Goal: Task Accomplishment & Management: Use online tool/utility

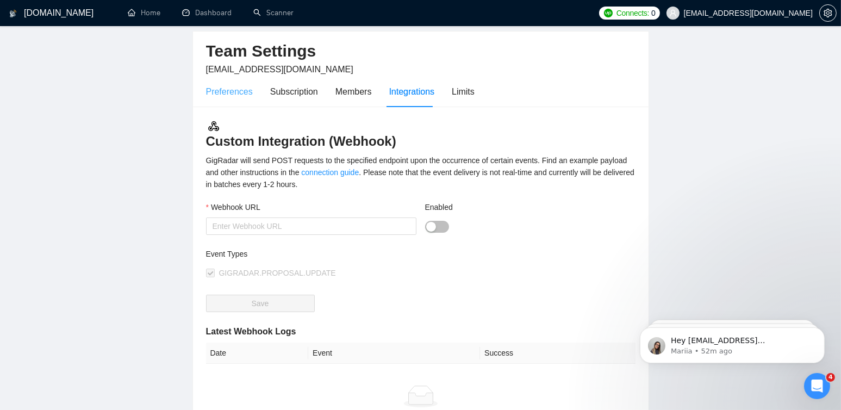
click at [234, 99] on div "Preferences" at bounding box center [229, 91] width 47 height 31
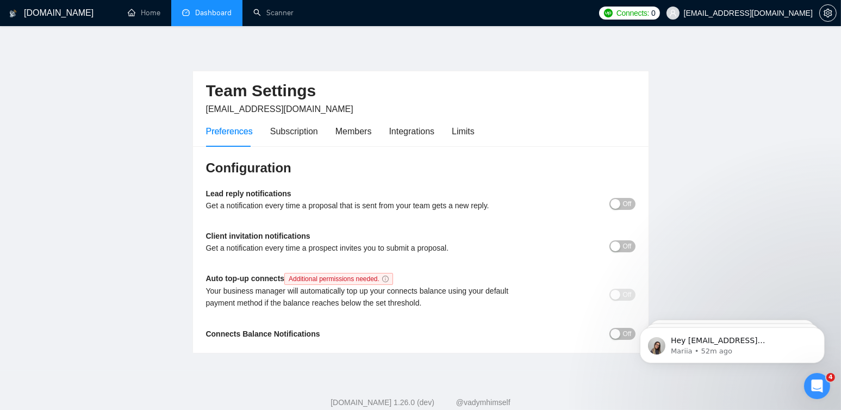
click at [221, 17] on link "Dashboard" at bounding box center [206, 12] width 49 height 9
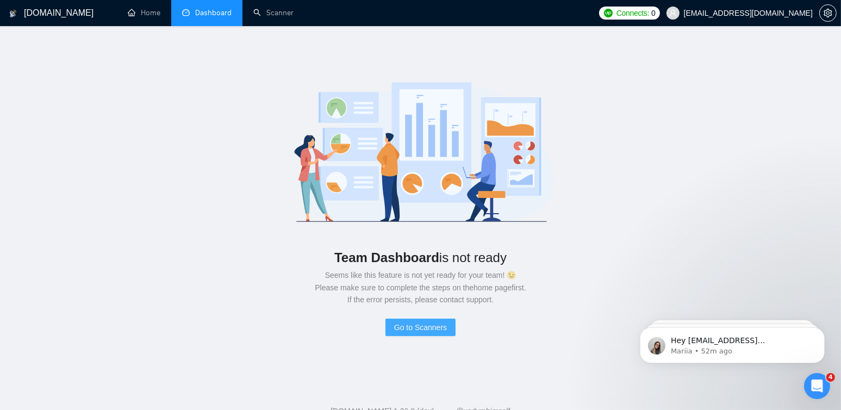
click at [420, 328] on span "Go to Scanners" at bounding box center [420, 327] width 53 height 12
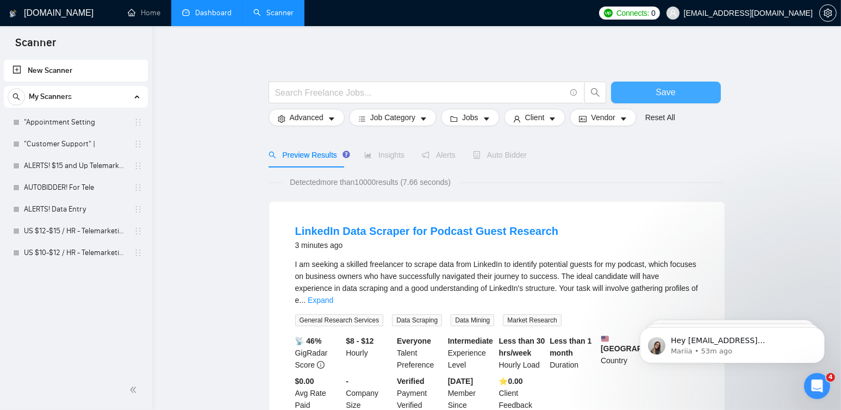
drag, startPoint x: 653, startPoint y: 97, endPoint x: 664, endPoint y: 97, distance: 10.3
click at [654, 97] on button "Save" at bounding box center [666, 93] width 110 height 22
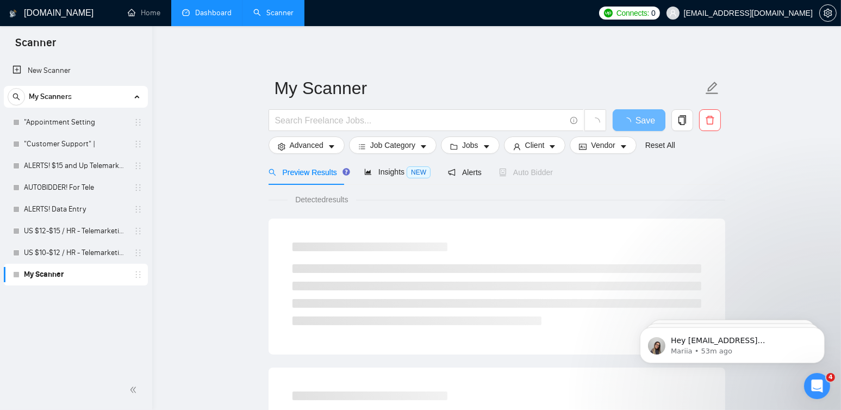
click at [135, 274] on icon "holder" at bounding box center [138, 274] width 9 height 9
drag, startPoint x: 135, startPoint y: 275, endPoint x: 131, endPoint y: 281, distance: 7.4
click at [127, 281] on link "My Scanner" at bounding box center [75, 275] width 103 height 22
click at [139, 277] on icon "holder" at bounding box center [138, 274] width 5 height 7
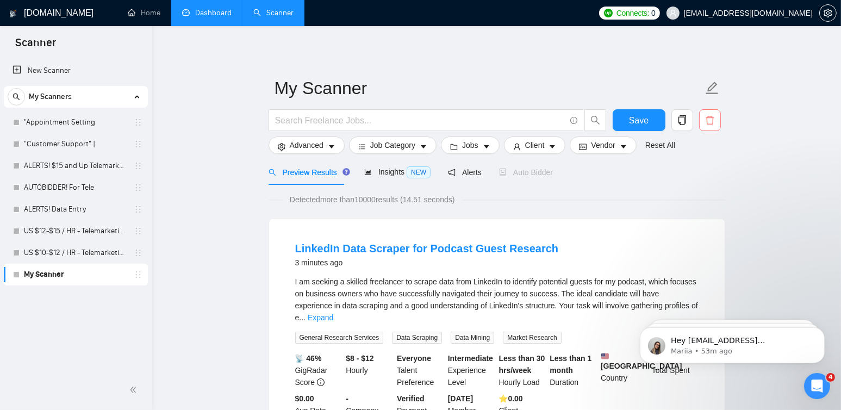
click at [711, 123] on icon "delete" at bounding box center [710, 120] width 10 height 10
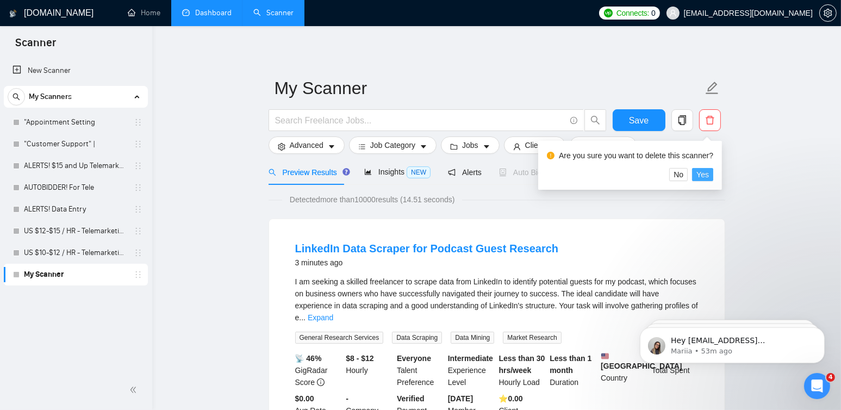
click at [702, 175] on span "Yes" at bounding box center [702, 174] width 12 height 12
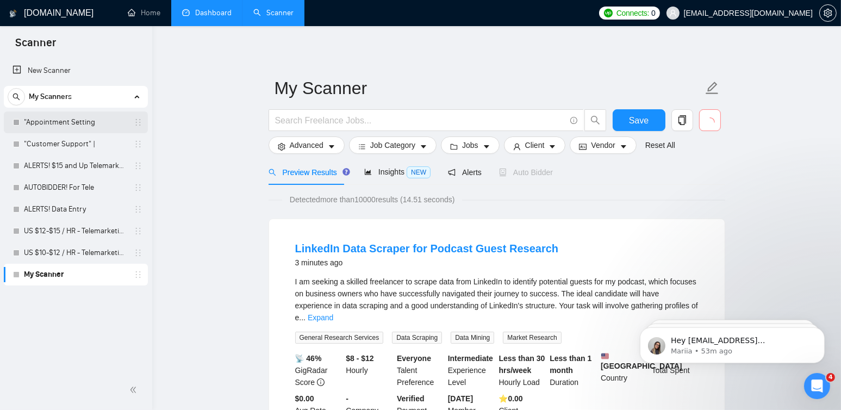
click at [61, 123] on link ""Appointment Setting" at bounding box center [75, 122] width 103 height 22
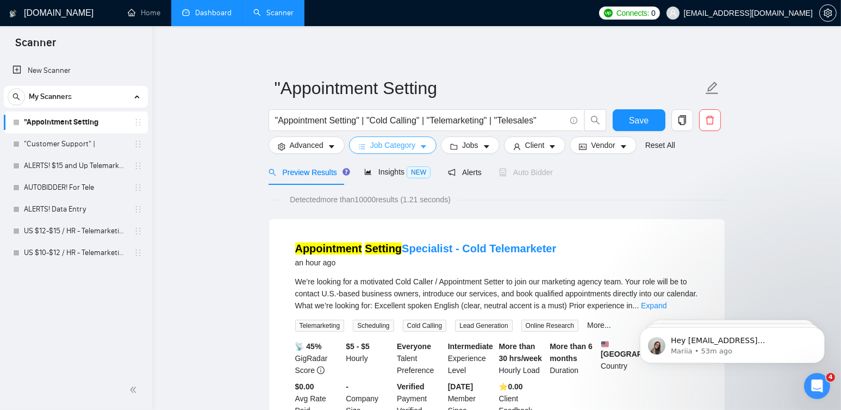
click at [407, 143] on span "Job Category" at bounding box center [392, 145] width 45 height 12
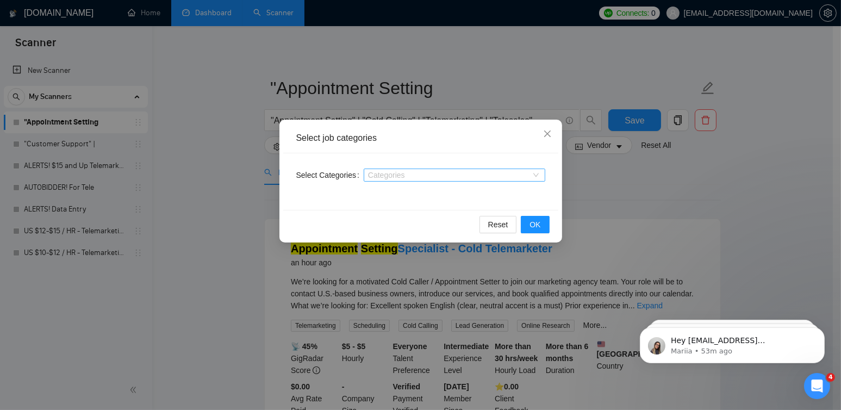
click at [424, 180] on div "Categories" at bounding box center [455, 174] width 182 height 13
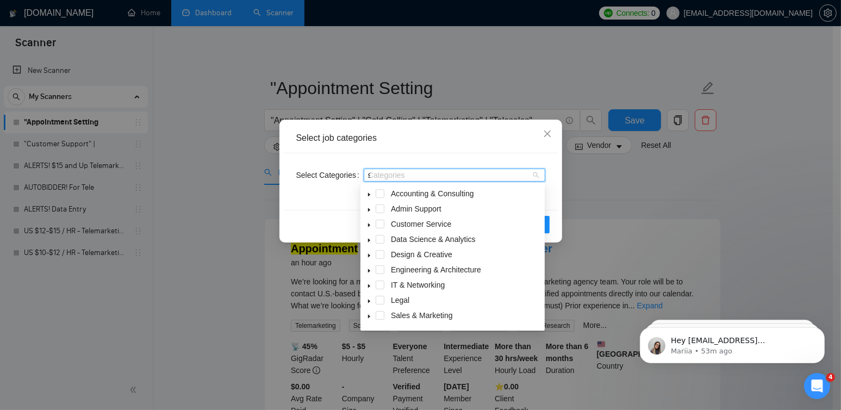
type input "sa"
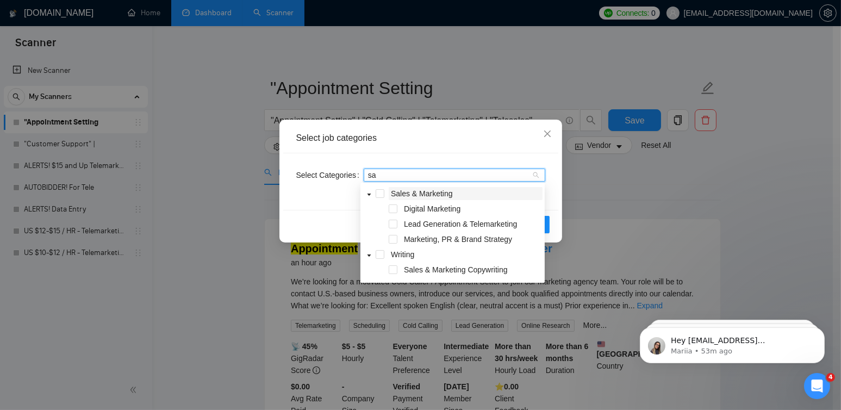
click at [414, 193] on span "Sales & Marketing" at bounding box center [422, 193] width 62 height 9
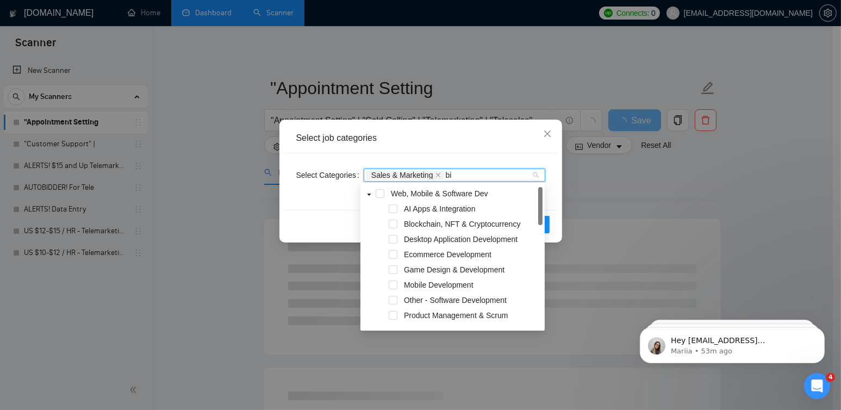
type input "b"
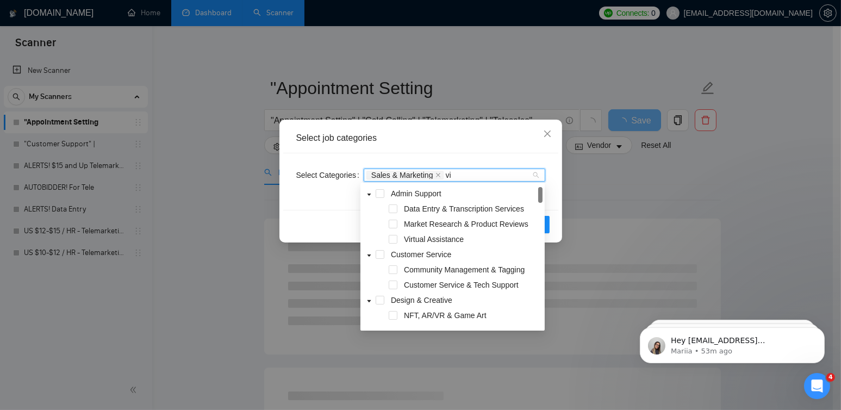
type input "vir"
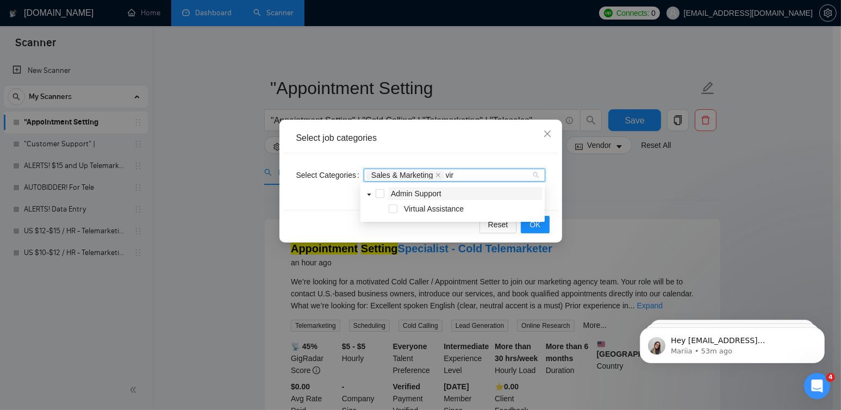
click at [421, 210] on span "Virtual Assistance" at bounding box center [434, 208] width 60 height 9
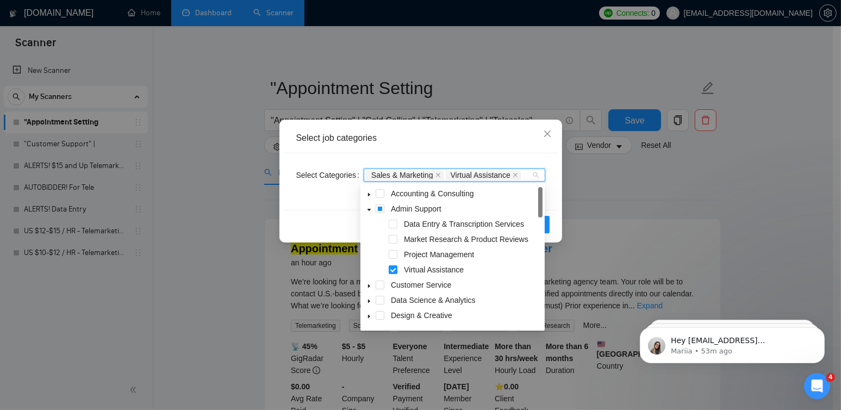
click at [524, 174] on div "Sales & Marketing Virtual Assistance" at bounding box center [448, 175] width 165 height 11
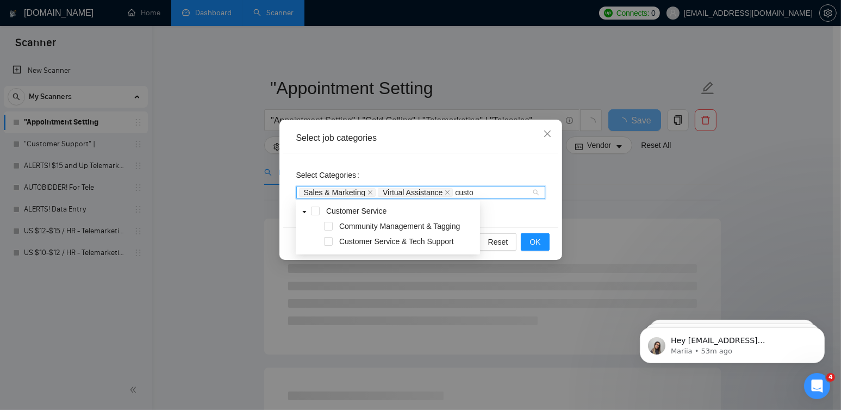
type input "custom"
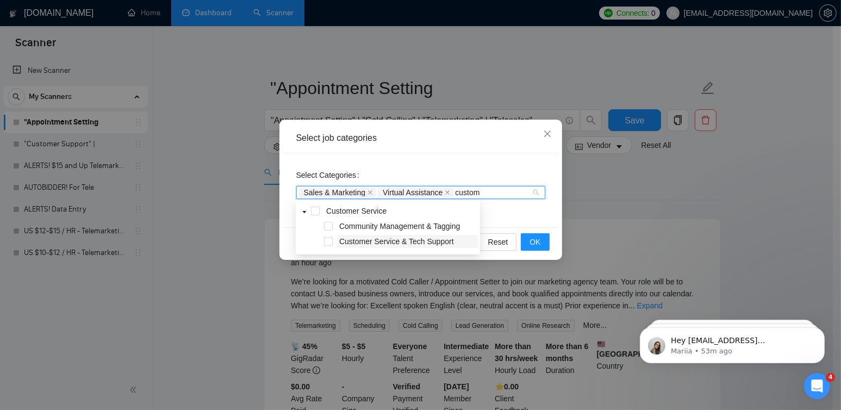
click at [363, 243] on span "Customer Service & Tech Support" at bounding box center [396, 241] width 115 height 9
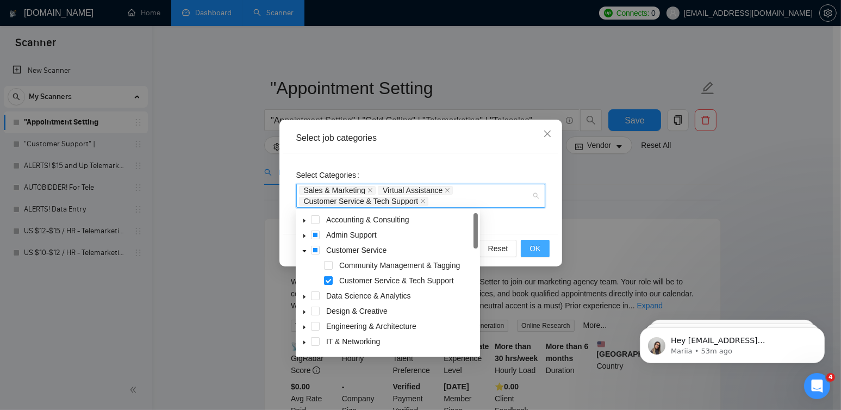
click at [529, 245] on button "OK" at bounding box center [535, 248] width 28 height 17
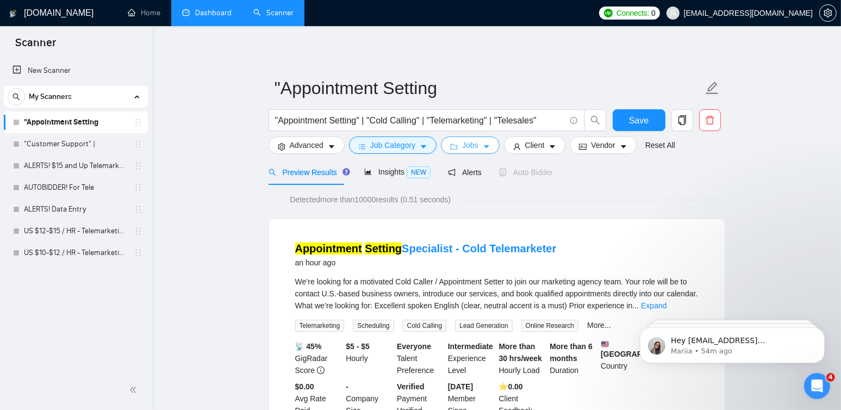
click at [468, 147] on span "Jobs" at bounding box center [470, 145] width 16 height 12
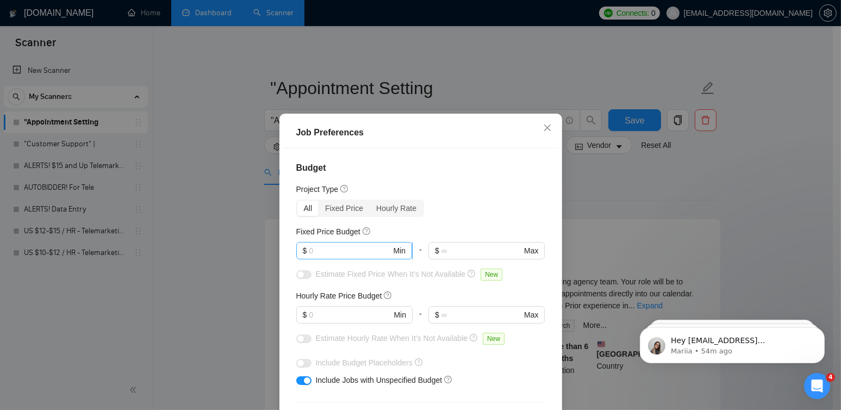
click at [359, 251] on input "text" at bounding box center [350, 251] width 82 height 12
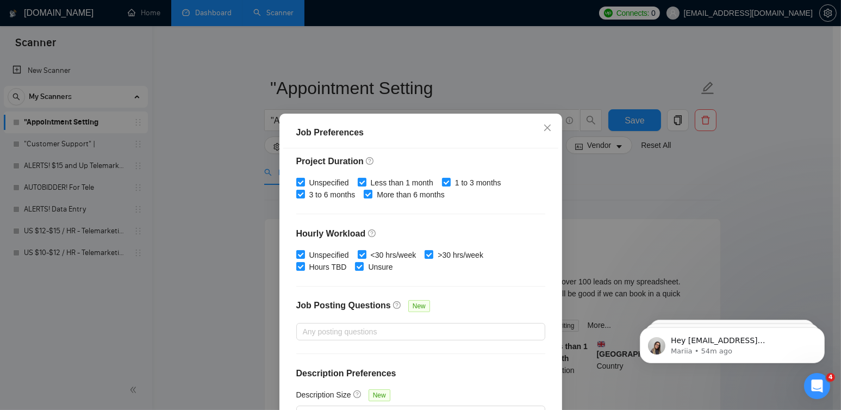
scroll to position [326, 0]
type input "500"
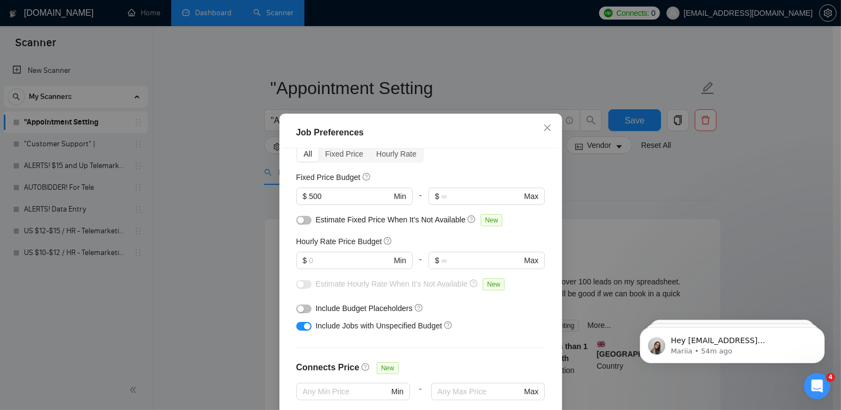
scroll to position [0, 0]
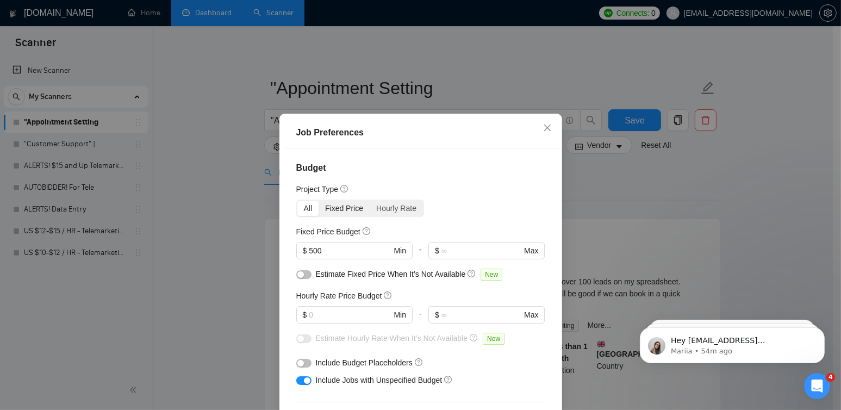
click at [340, 203] on div "Fixed Price" at bounding box center [343, 208] width 51 height 15
click at [318, 201] on input "Fixed Price" at bounding box center [318, 201] width 0 height 0
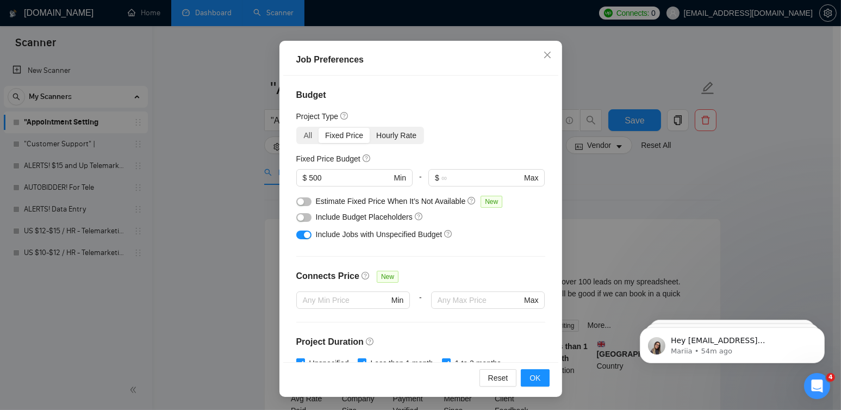
click at [397, 135] on div "Hourly Rate" at bounding box center [396, 135] width 53 height 15
click at [370, 128] on input "Hourly Rate" at bounding box center [370, 128] width 0 height 0
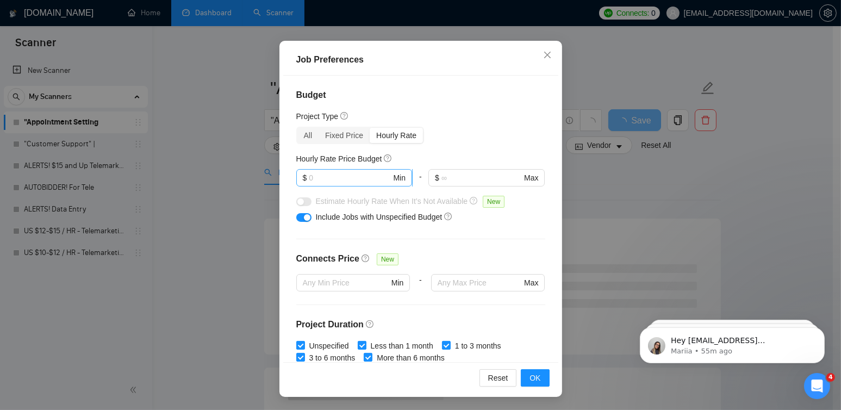
click at [335, 178] on input "text" at bounding box center [350, 178] width 82 height 12
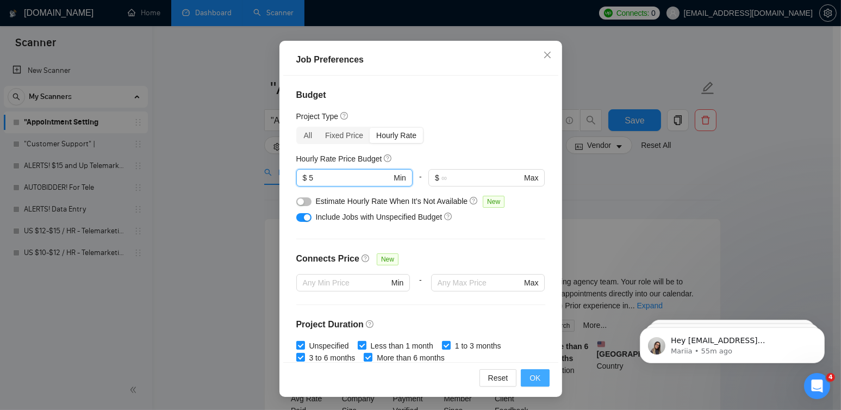
type input "5"
click at [532, 380] on span "OK" at bounding box center [534, 378] width 11 height 12
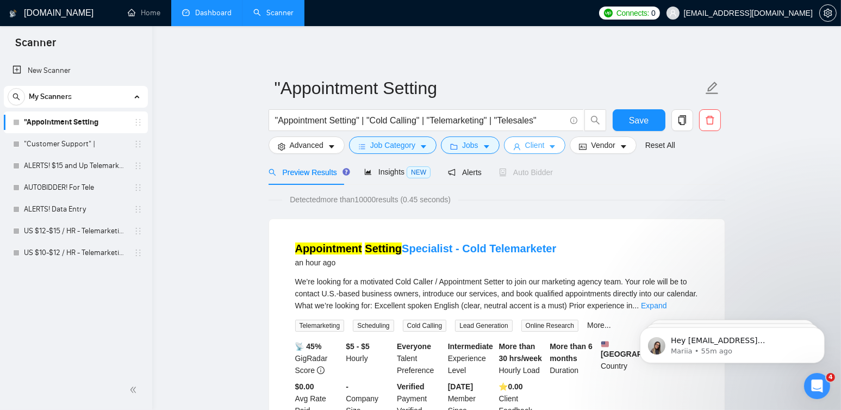
click at [530, 149] on span "Client" at bounding box center [535, 145] width 20 height 12
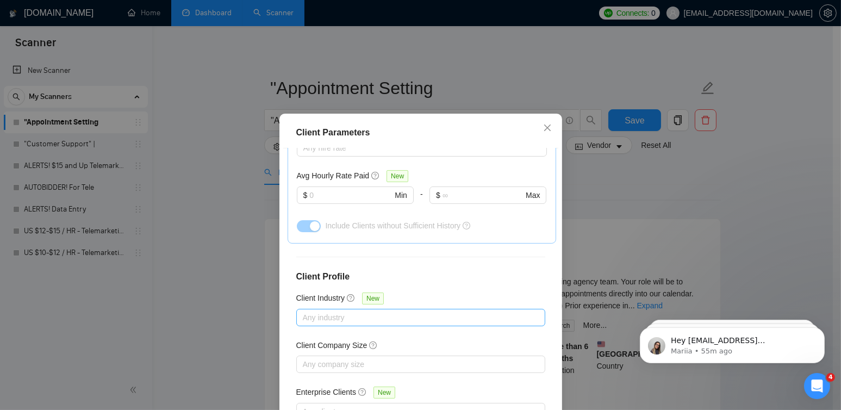
scroll to position [391, 0]
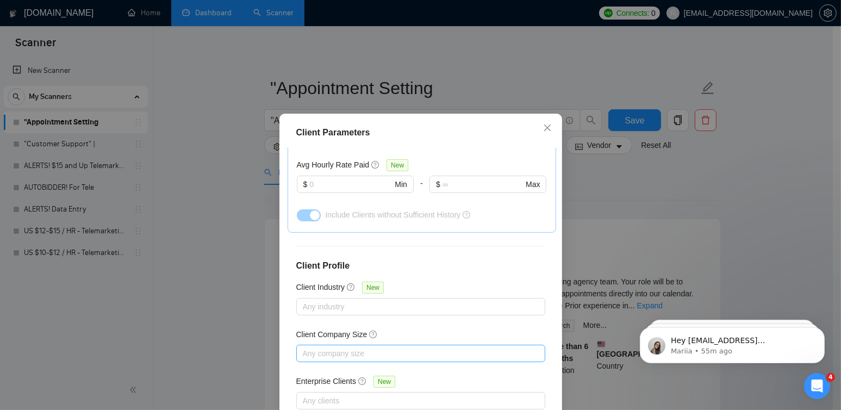
click at [361, 352] on div at bounding box center [415, 353] width 233 height 13
click at [329, 379] on span "Unspecified" at bounding box center [331, 373] width 48 height 12
click at [306, 377] on input "Unspecified" at bounding box center [302, 373] width 8 height 8
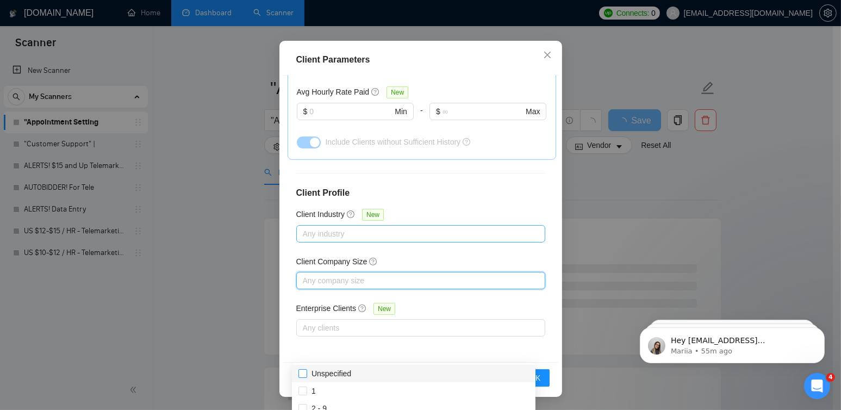
click at [329, 230] on div at bounding box center [415, 233] width 233 height 13
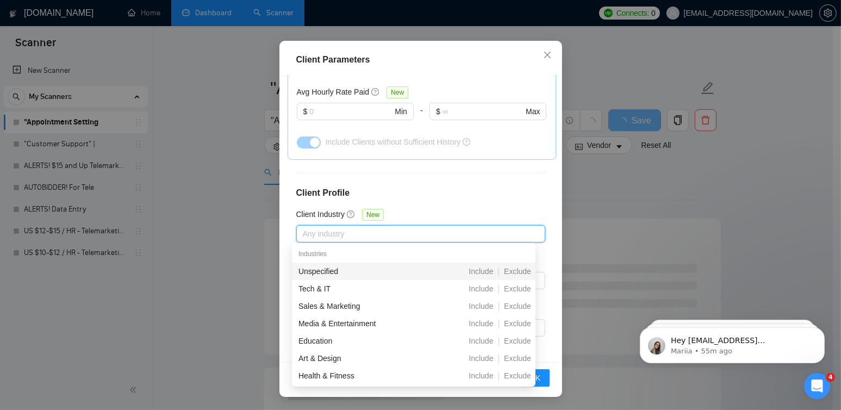
click at [312, 274] on div "Unspecified" at bounding box center [357, 271] width 118 height 12
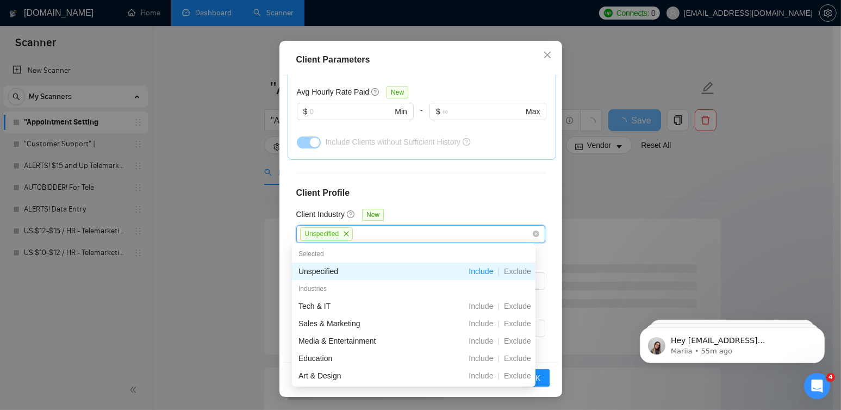
click at [437, 193] on h4 "Client Profile" at bounding box center [420, 192] width 249 height 13
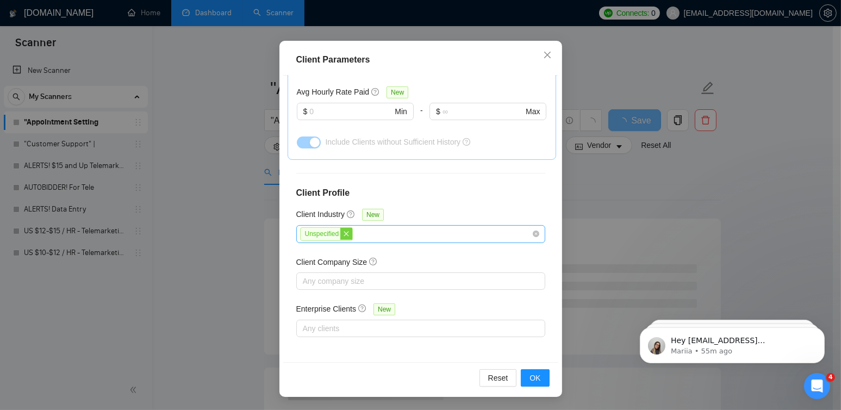
click at [344, 233] on icon "close" at bounding box center [346, 233] width 5 height 5
click at [314, 280] on div at bounding box center [415, 280] width 233 height 13
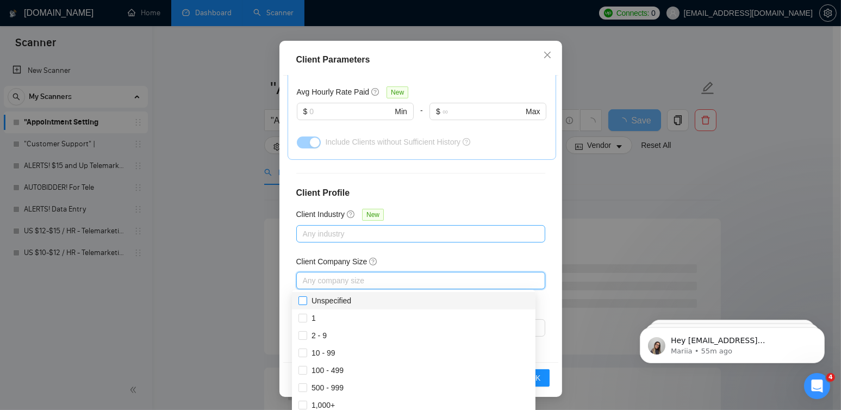
click at [302, 303] on input "Unspecified" at bounding box center [302, 300] width 8 height 8
checkbox input "true"
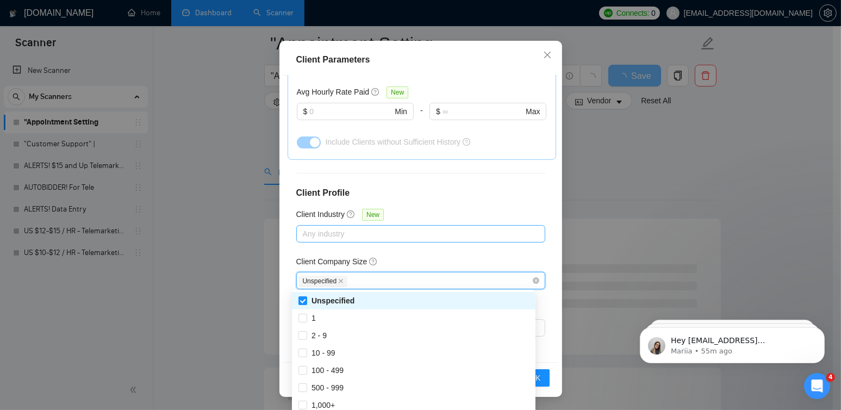
scroll to position [54, 0]
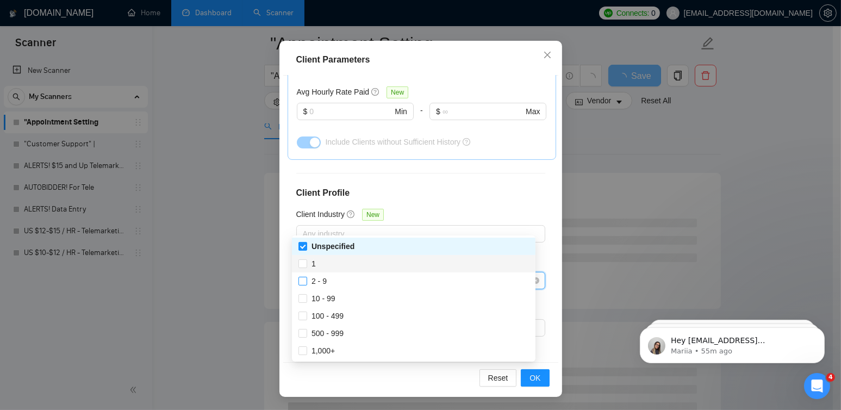
click at [303, 267] on input "1" at bounding box center [302, 263] width 8 height 8
checkbox input "true"
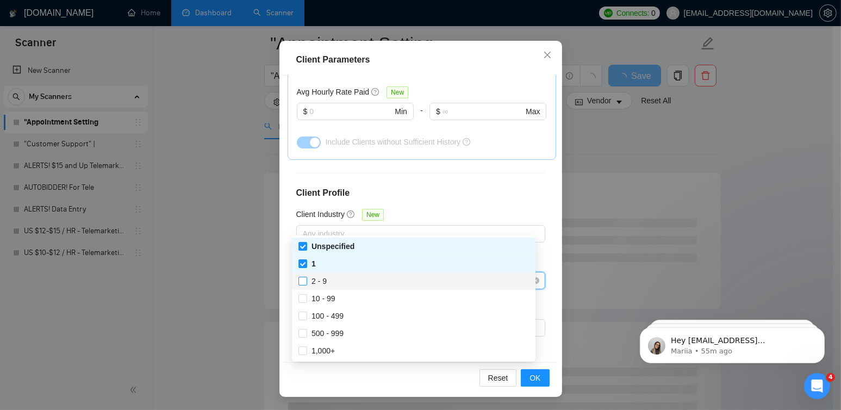
click at [303, 281] on input "2 - 9" at bounding box center [302, 281] width 8 height 8
checkbox input "true"
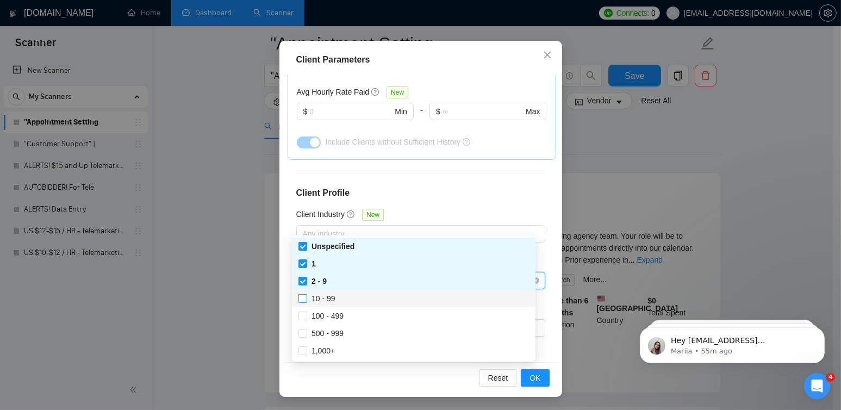
click at [302, 299] on input "10 - 99" at bounding box center [302, 298] width 8 height 8
checkbox input "true"
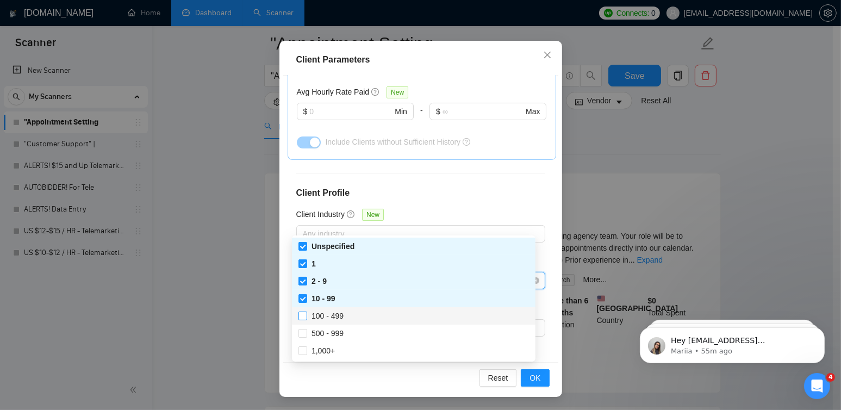
click at [301, 317] on input "100 - 499" at bounding box center [302, 315] width 8 height 8
checkbox input "true"
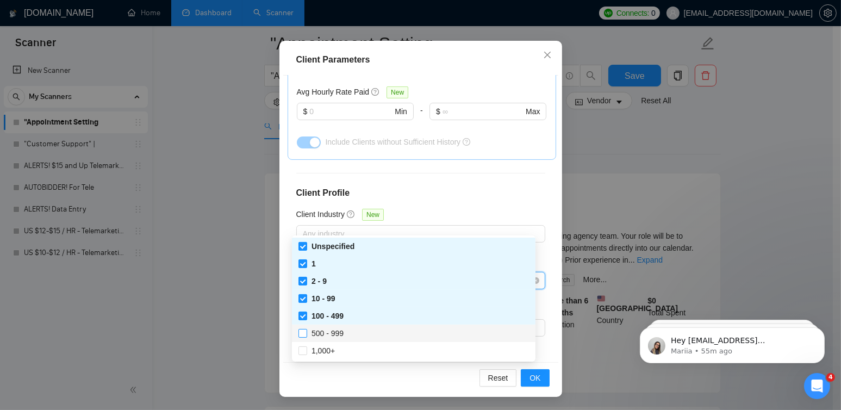
click at [304, 335] on input "500 - 999" at bounding box center [302, 333] width 8 height 8
checkbox input "true"
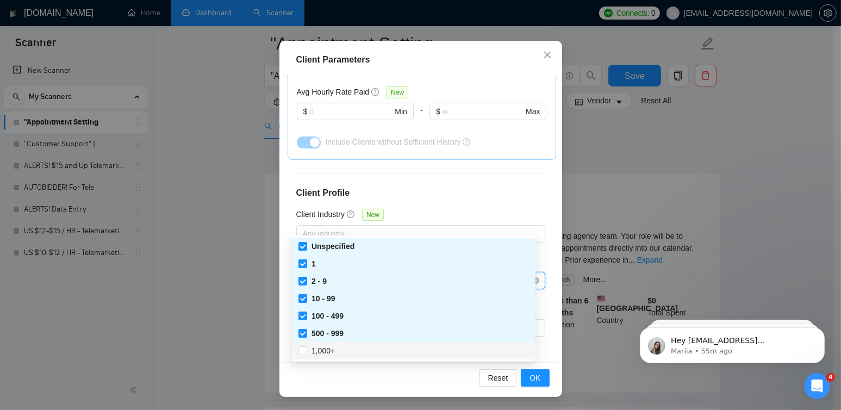
click at [302, 352] on input "1,000+" at bounding box center [302, 350] width 8 height 8
checkbox input "true"
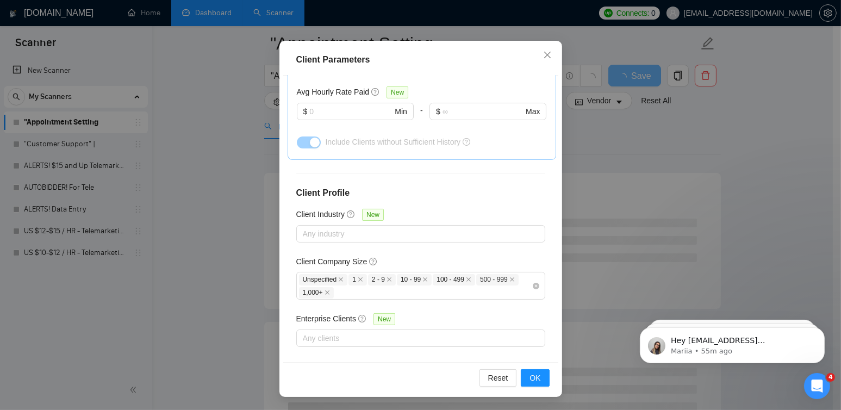
click at [546, 378] on div "Reset OK" at bounding box center [420, 377] width 275 height 31
click at [535, 378] on span "OK" at bounding box center [534, 378] width 11 height 12
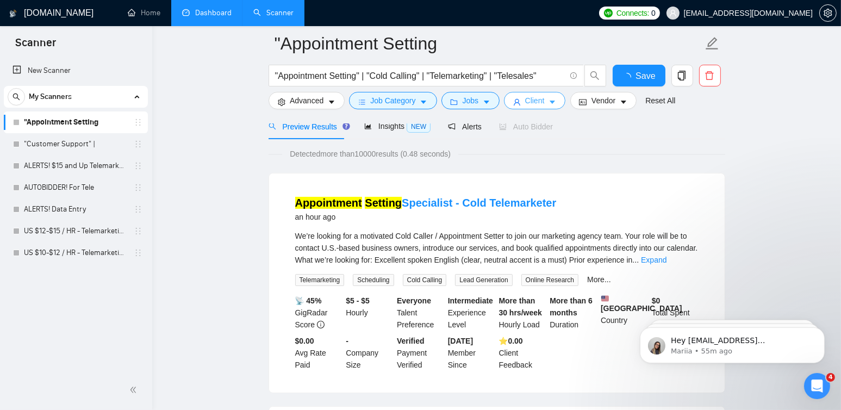
scroll to position [0, 0]
drag, startPoint x: 604, startPoint y: 101, endPoint x: 598, endPoint y: 114, distance: 14.8
click at [604, 101] on span "Vendor" at bounding box center [603, 101] width 24 height 12
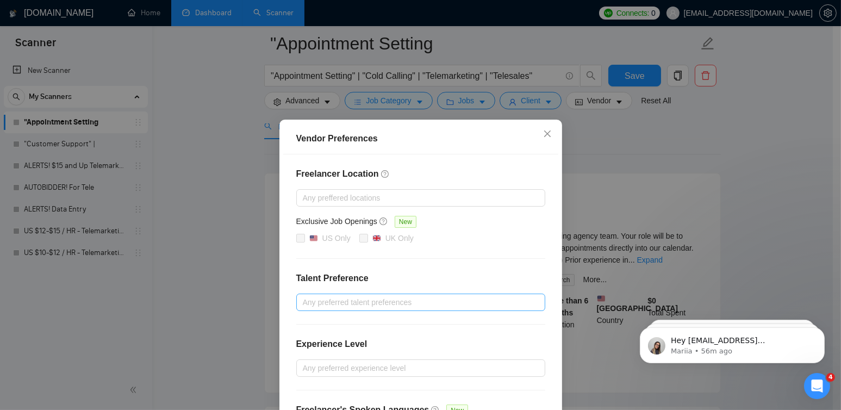
click at [356, 298] on div at bounding box center [415, 302] width 233 height 13
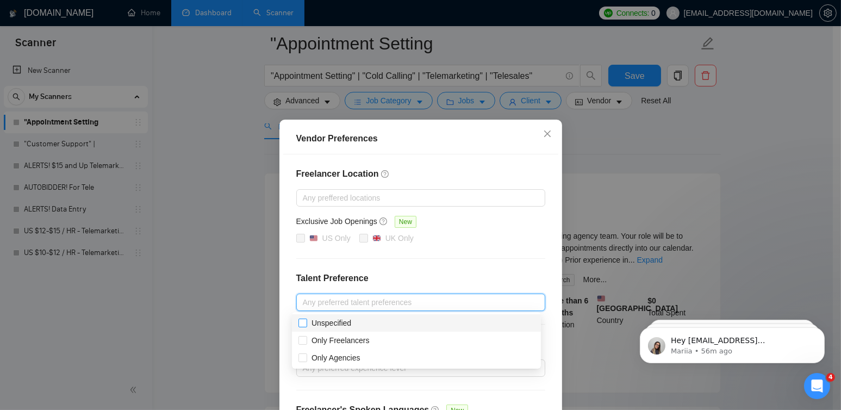
click at [298, 324] on input "Unspecified" at bounding box center [302, 322] width 8 height 8
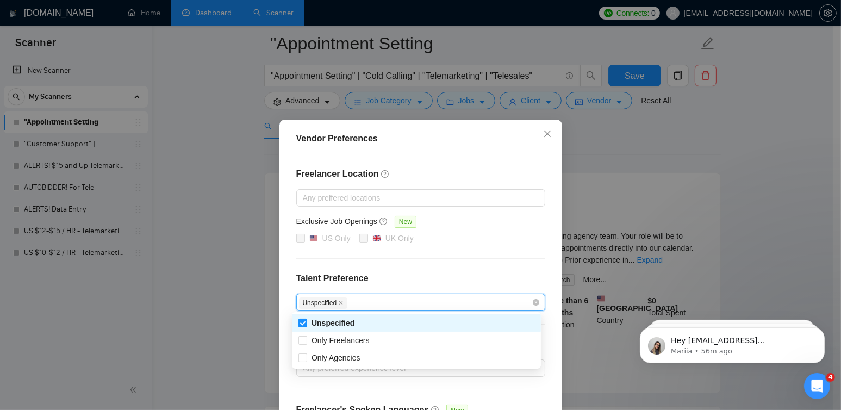
click at [305, 329] on div "Unspecified" at bounding box center [416, 322] width 249 height 17
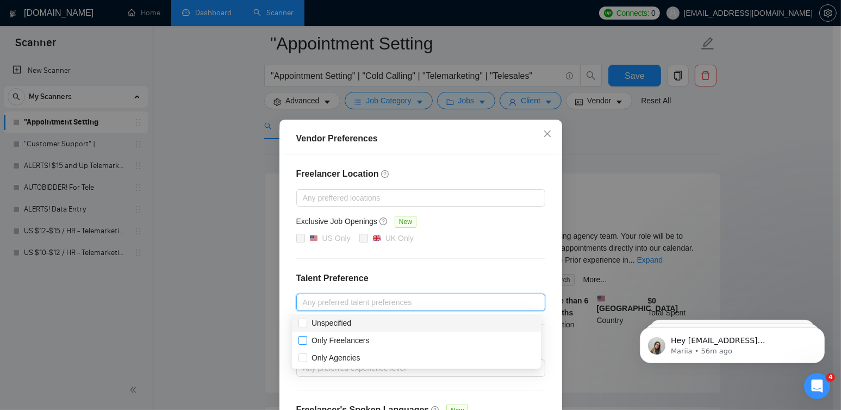
click at [304, 325] on input "Unspecified" at bounding box center [302, 322] width 8 height 8
checkbox input "true"
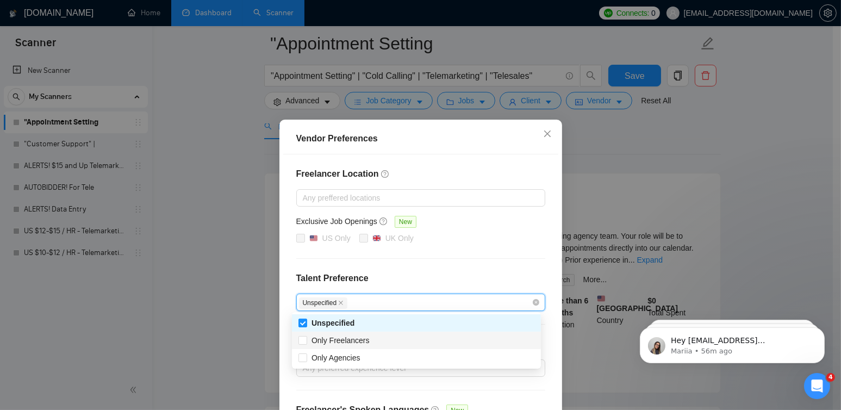
click at [304, 347] on div "Only Freelancers" at bounding box center [416, 339] width 249 height 17
checkbox input "true"
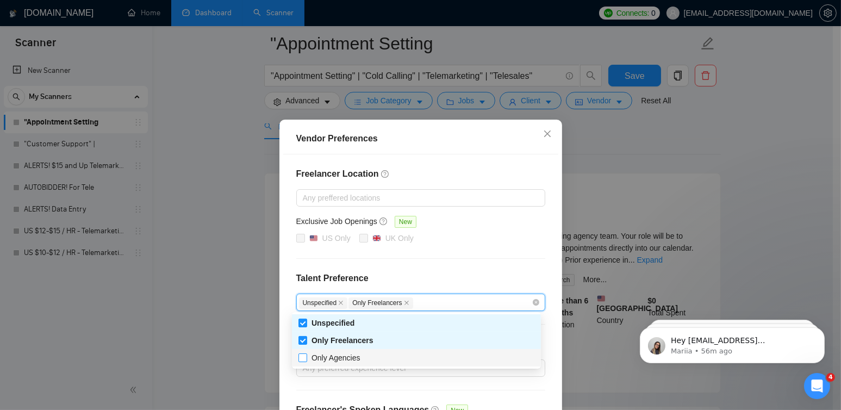
click at [306, 362] on span at bounding box center [302, 357] width 9 height 9
click at [306, 361] on input "Only Agencies" at bounding box center [302, 357] width 8 height 8
click at [307, 360] on label "Only Agencies" at bounding box center [331, 358] width 66 height 12
click at [306, 360] on input "Only Agencies" at bounding box center [302, 357] width 8 height 8
click at [303, 358] on input "Only Agencies" at bounding box center [302, 357] width 8 height 8
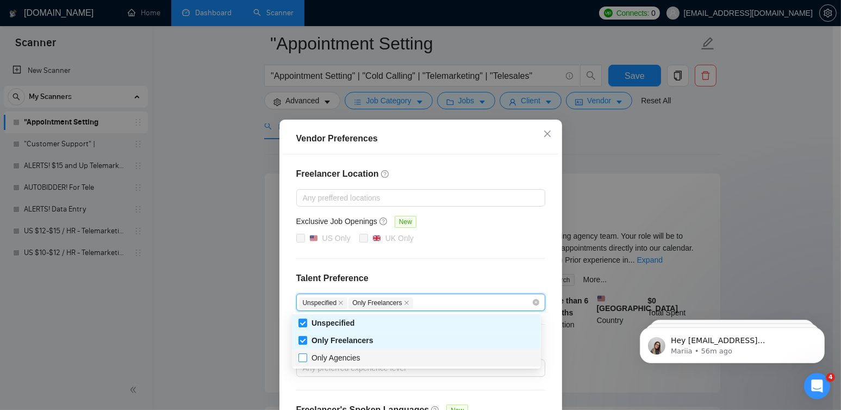
checkbox input "true"
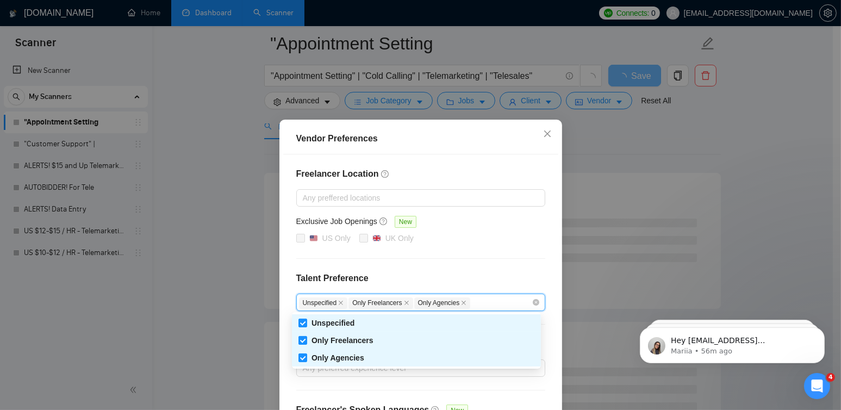
scroll to position [92, 0]
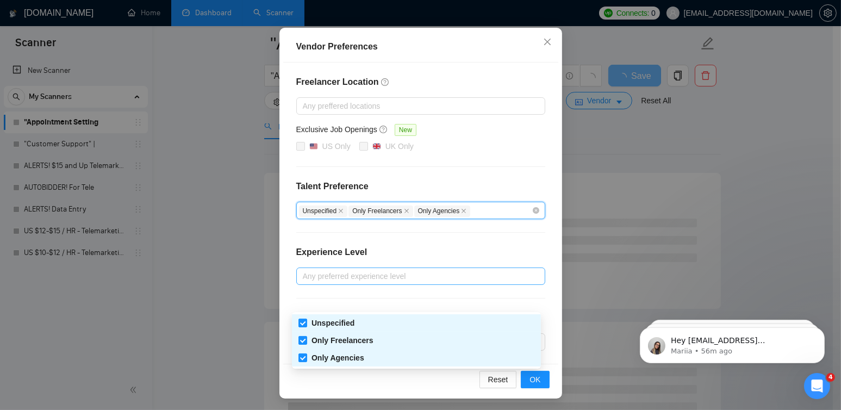
click at [361, 270] on div at bounding box center [415, 276] width 233 height 13
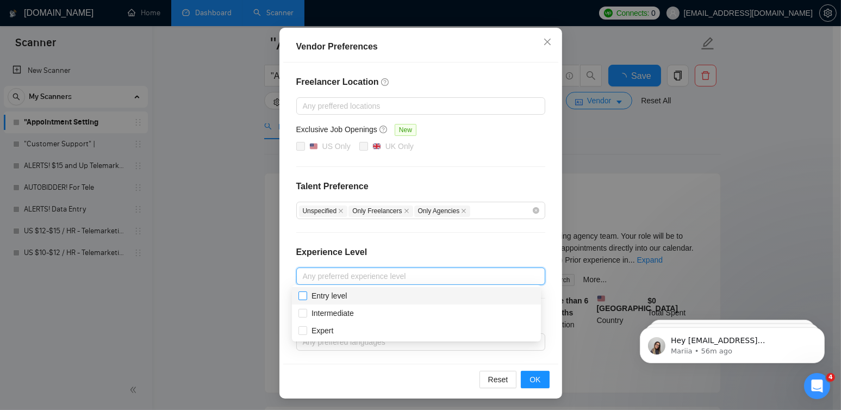
click at [303, 297] on input "Entry level" at bounding box center [302, 295] width 8 height 8
checkbox input "true"
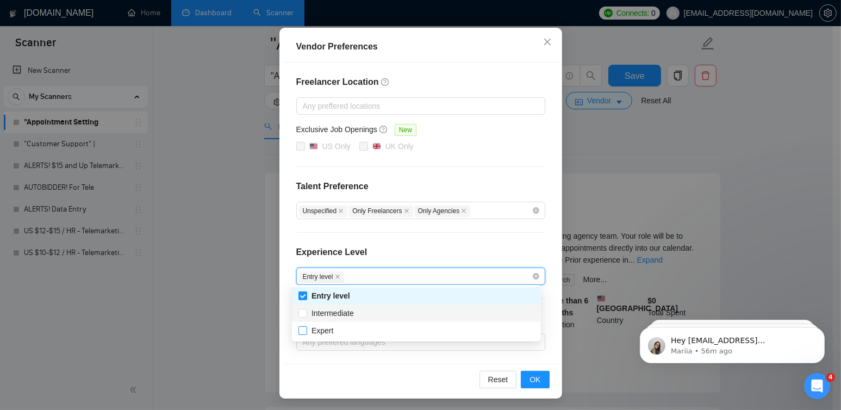
click at [302, 314] on input "Intermediate" at bounding box center [302, 313] width 8 height 8
checkbox input "true"
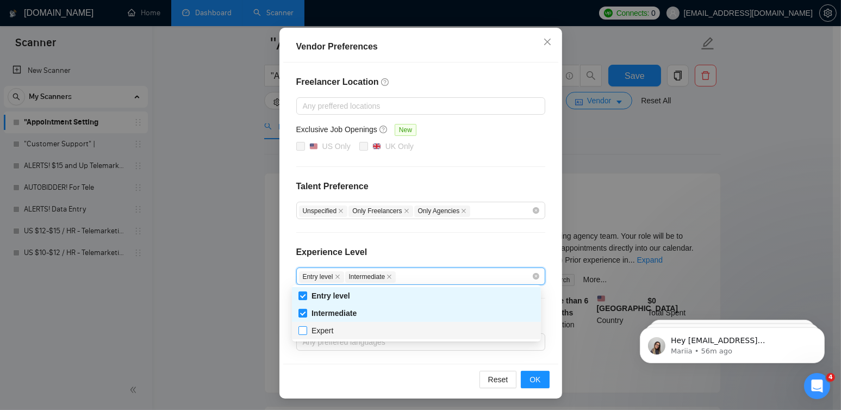
click at [304, 331] on input "Expert" at bounding box center [302, 330] width 8 height 8
checkbox input "true"
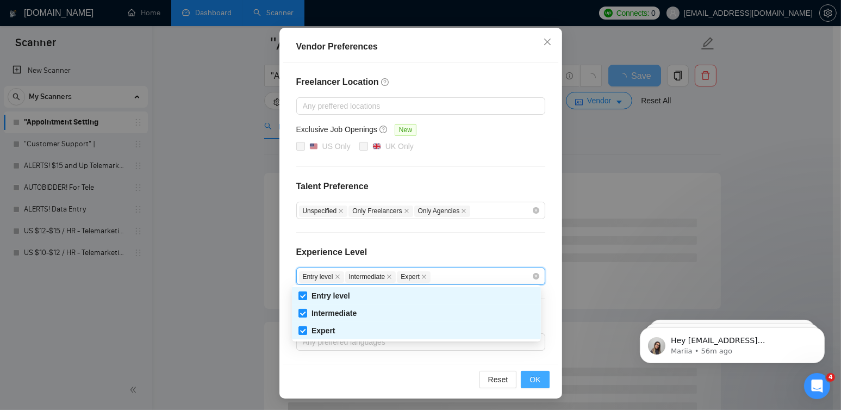
click at [534, 378] on span "OK" at bounding box center [534, 379] width 11 height 12
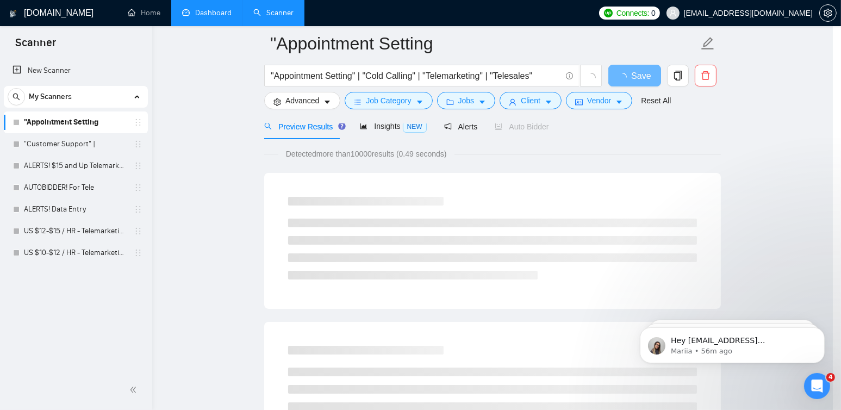
scroll to position [37, 0]
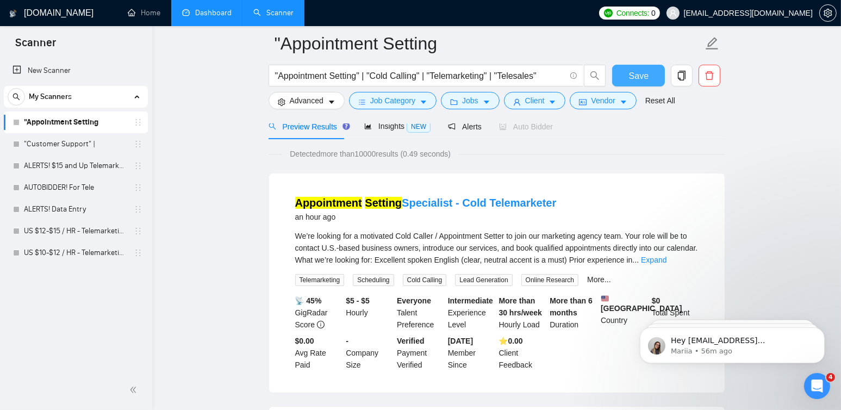
click at [632, 75] on span "Save" at bounding box center [639, 76] width 20 height 14
click at [204, 17] on link "Dashboard" at bounding box center [206, 12] width 49 height 9
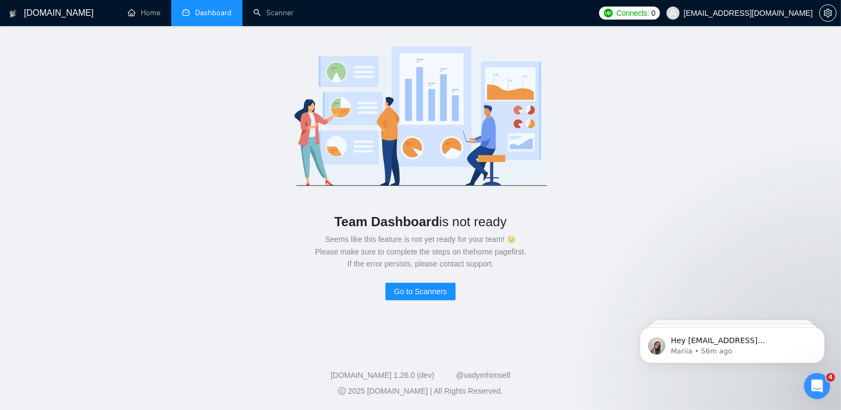
scroll to position [36, 0]
click at [293, 17] on link "Scanner" at bounding box center [273, 12] width 40 height 9
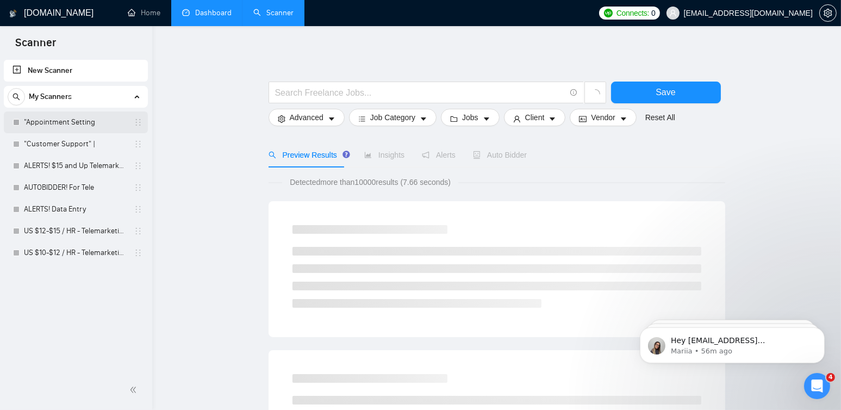
drag, startPoint x: 68, startPoint y: 126, endPoint x: 130, endPoint y: 123, distance: 62.6
click at [68, 126] on link ""Appointment Setting" at bounding box center [75, 122] width 103 height 22
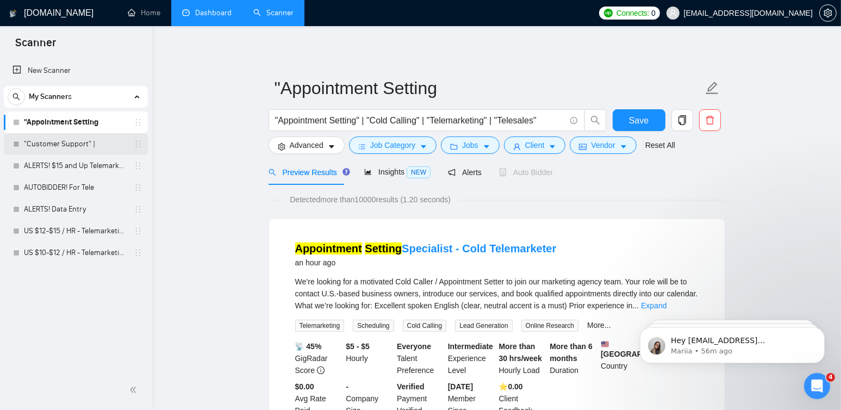
click at [73, 150] on link ""Customer Support" |" at bounding box center [75, 144] width 103 height 22
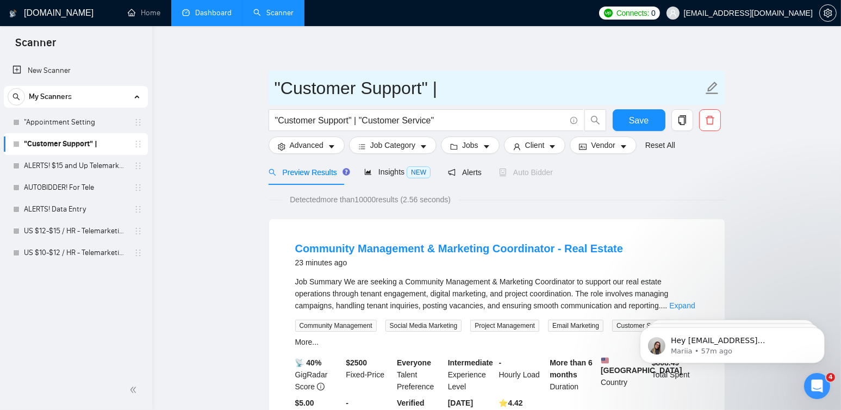
drag, startPoint x: 439, startPoint y: 90, endPoint x: 309, endPoint y: 85, distance: 130.0
click at [471, 85] on input ""Customer Support" |" at bounding box center [488, 87] width 428 height 27
drag, startPoint x: 465, startPoint y: 89, endPoint x: 220, endPoint y: 90, distance: 245.1
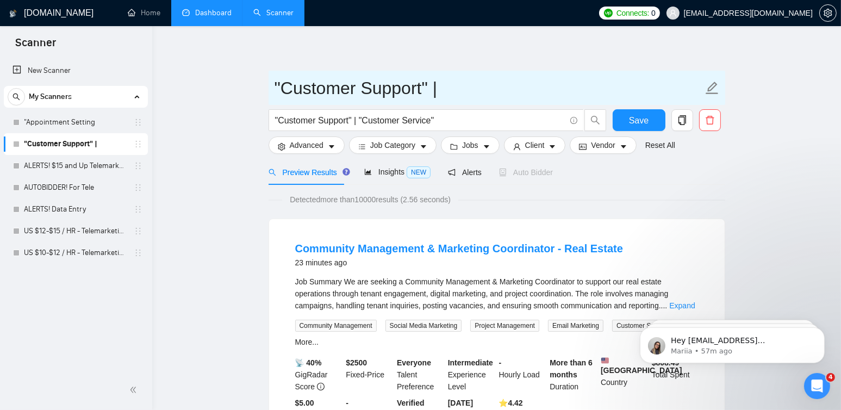
paste input "ALERTS! Customer Support USA"
type input "ALERTS! Customer Support USA"
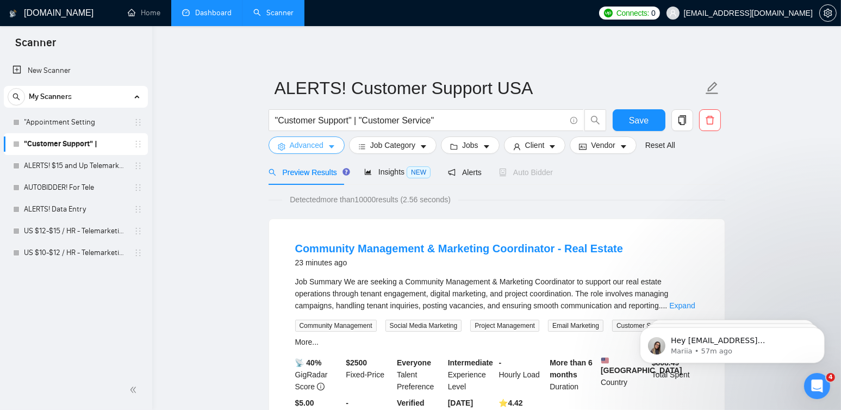
drag, startPoint x: 314, startPoint y: 145, endPoint x: 328, endPoint y: 161, distance: 21.2
click at [315, 145] on span "Advanced" at bounding box center [307, 145] width 34 height 12
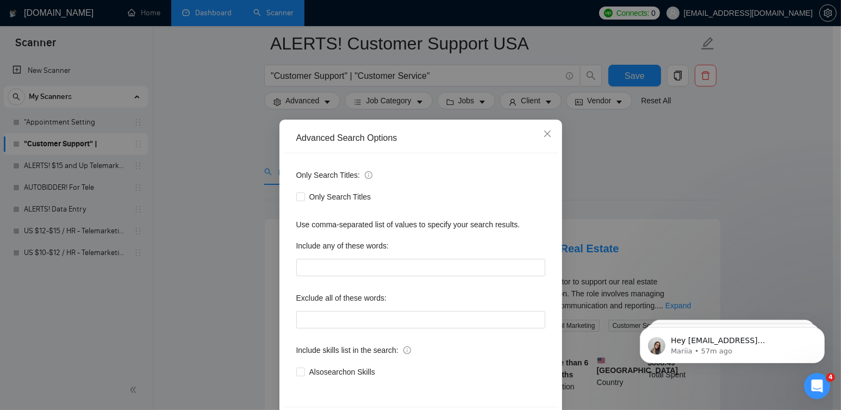
scroll to position [217, 0]
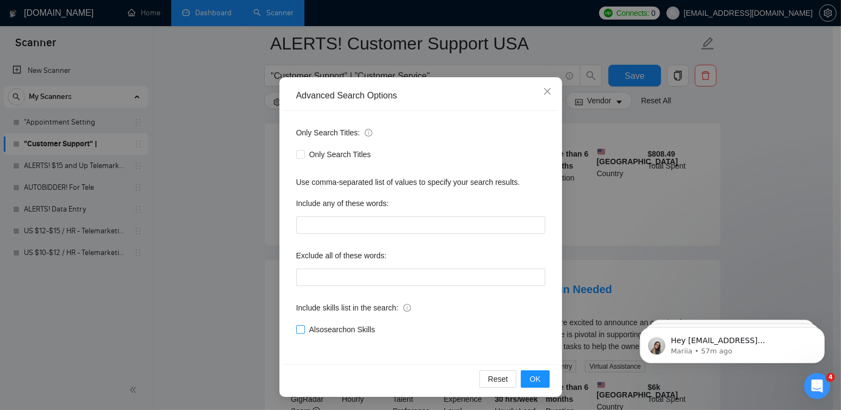
click at [297, 329] on input "Also search on Skills" at bounding box center [300, 329] width 8 height 8
checkbox input "true"
click at [529, 378] on span "OK" at bounding box center [534, 379] width 11 height 12
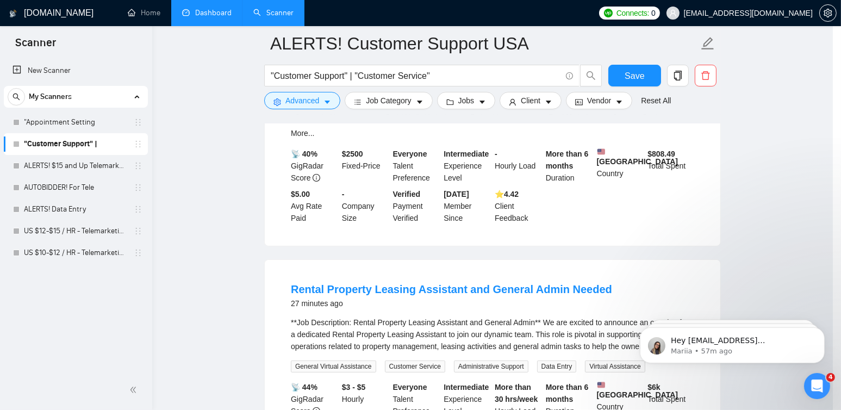
scroll to position [0, 0]
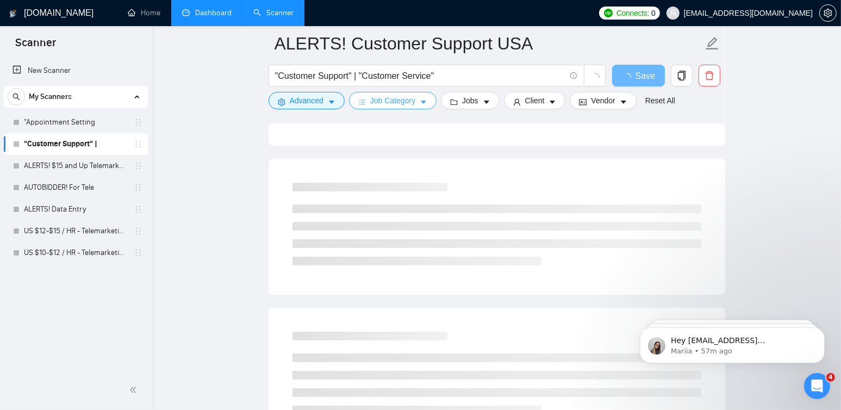
click at [389, 105] on span "Job Category" at bounding box center [392, 101] width 45 height 12
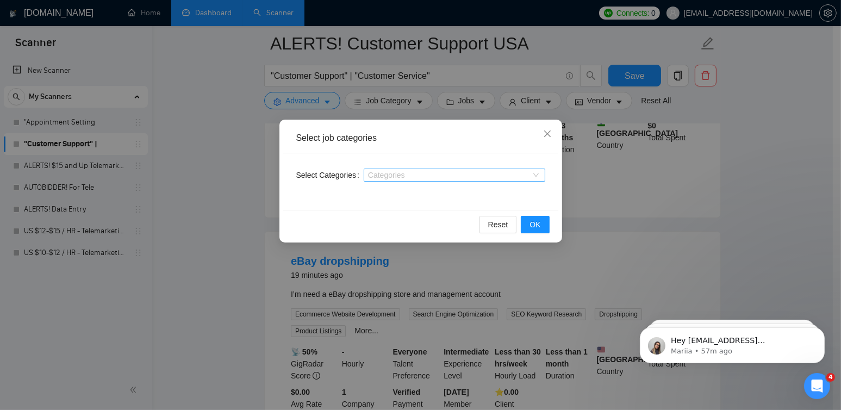
click at [427, 174] on div at bounding box center [448, 175] width 165 height 9
type input "a"
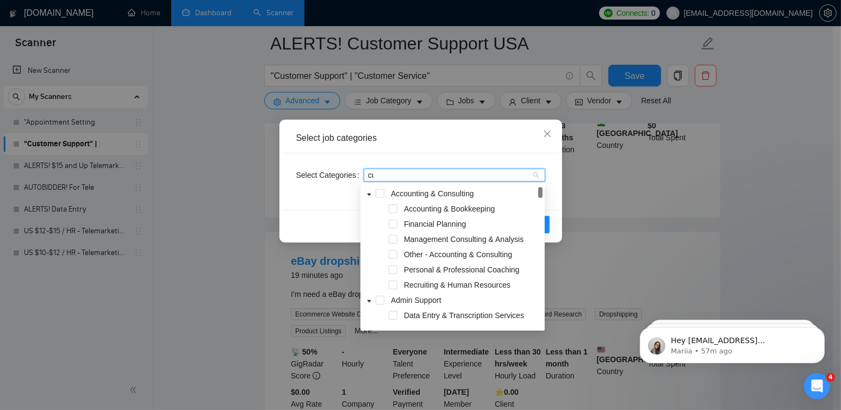
type input "cus"
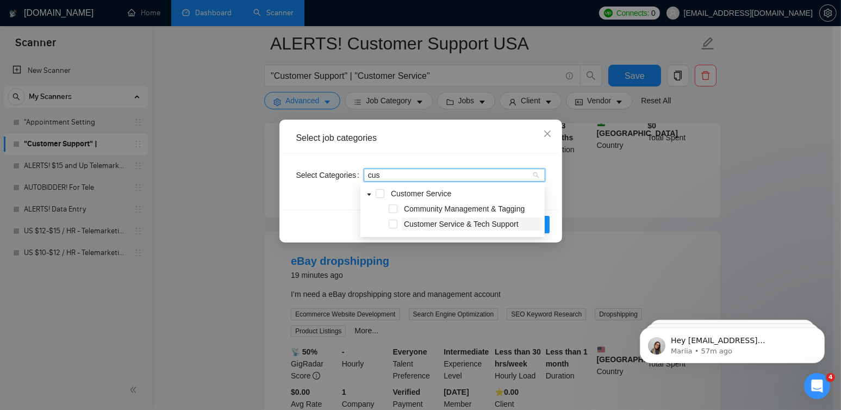
click at [432, 225] on span "Customer Service & Tech Support" at bounding box center [461, 224] width 115 height 9
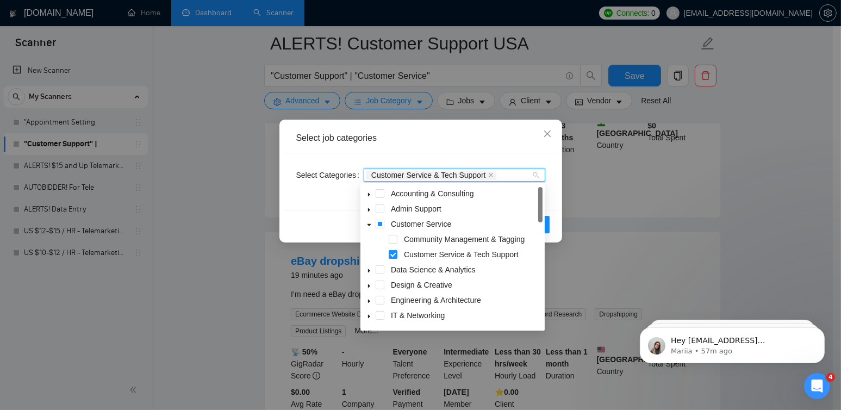
click at [554, 198] on div "Select Categories Customer Service & Tech Support" at bounding box center [420, 181] width 275 height 57
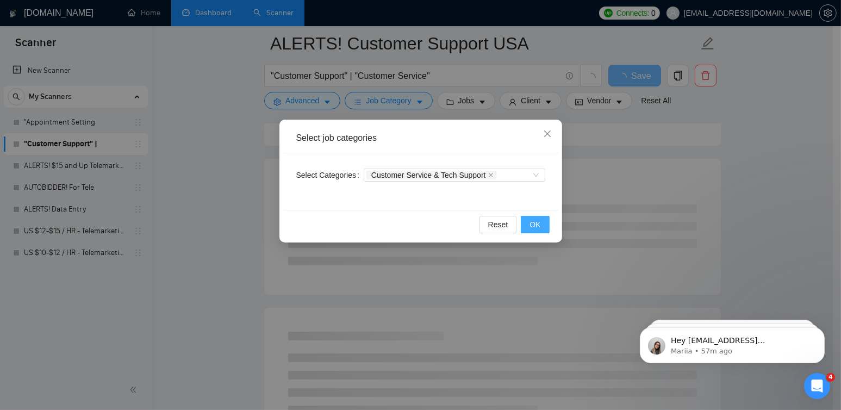
click at [542, 224] on button "OK" at bounding box center [535, 224] width 28 height 17
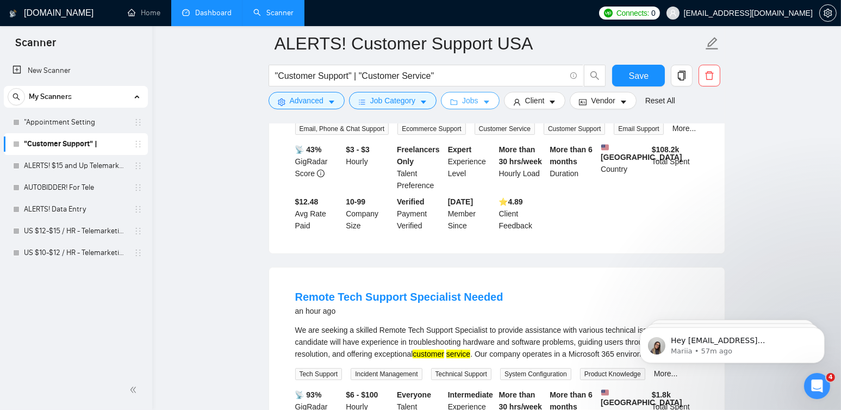
click at [471, 95] on span "Jobs" at bounding box center [470, 101] width 16 height 12
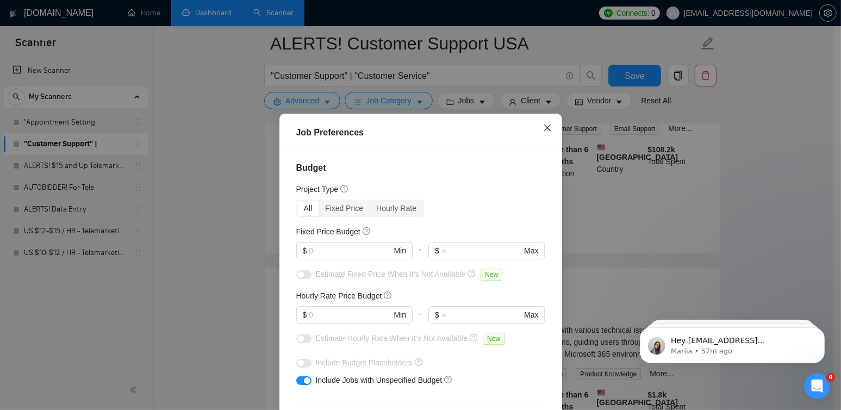
click at [545, 131] on icon "close" at bounding box center [547, 127] width 9 height 9
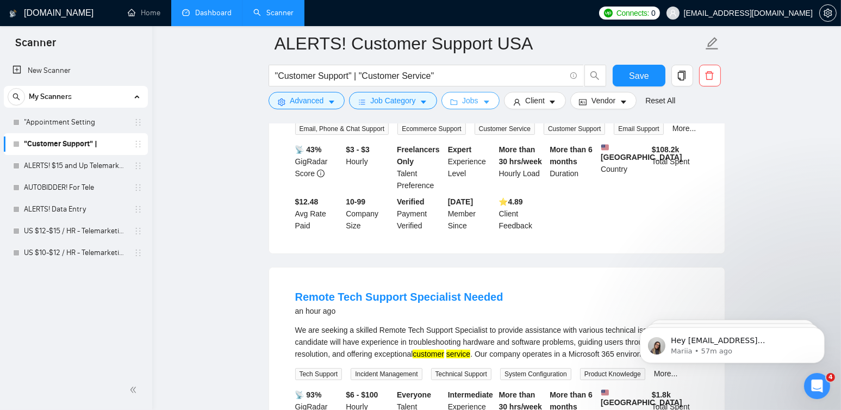
click at [462, 106] on span "Jobs" at bounding box center [470, 101] width 16 height 12
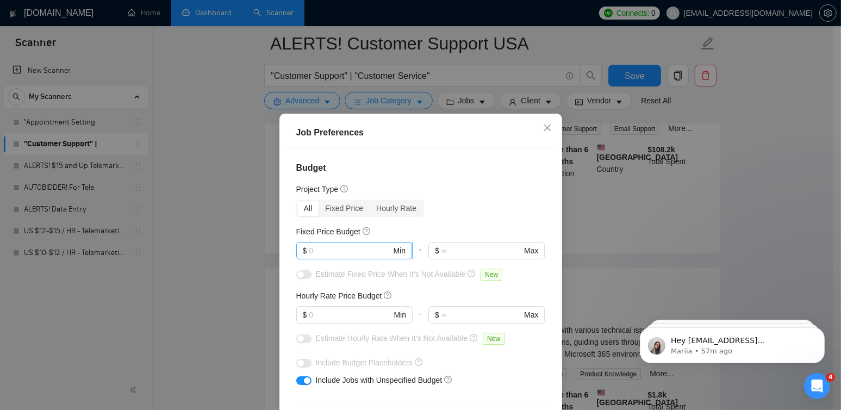
click at [328, 246] on input "text" at bounding box center [350, 251] width 82 height 12
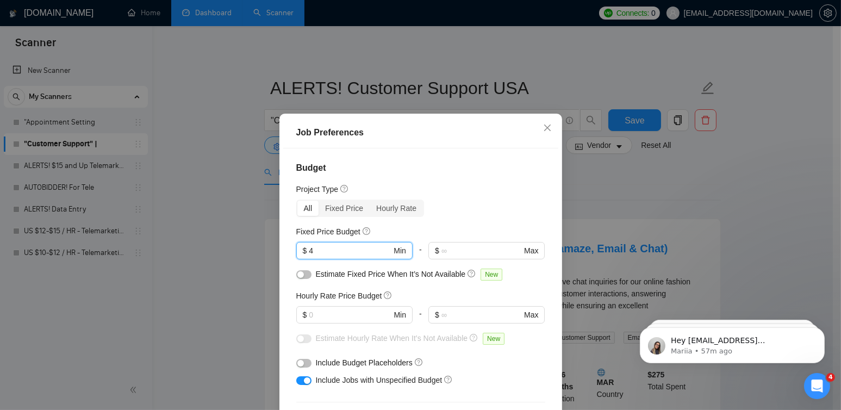
type input "4"
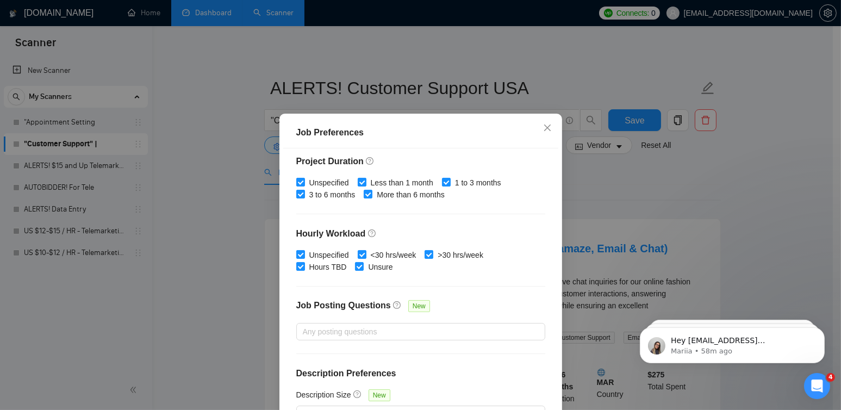
scroll to position [54, 0]
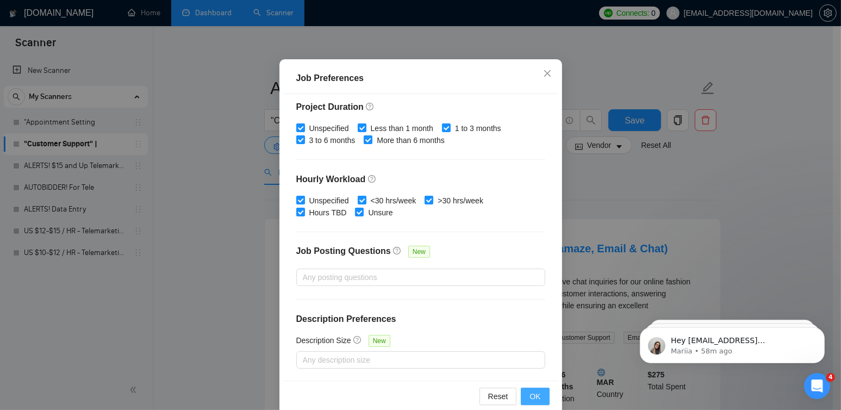
click at [529, 395] on span "OK" at bounding box center [534, 396] width 11 height 12
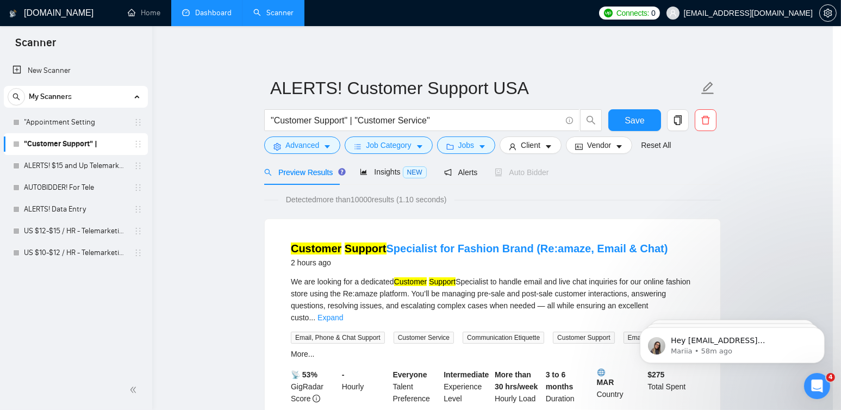
scroll to position [24, 0]
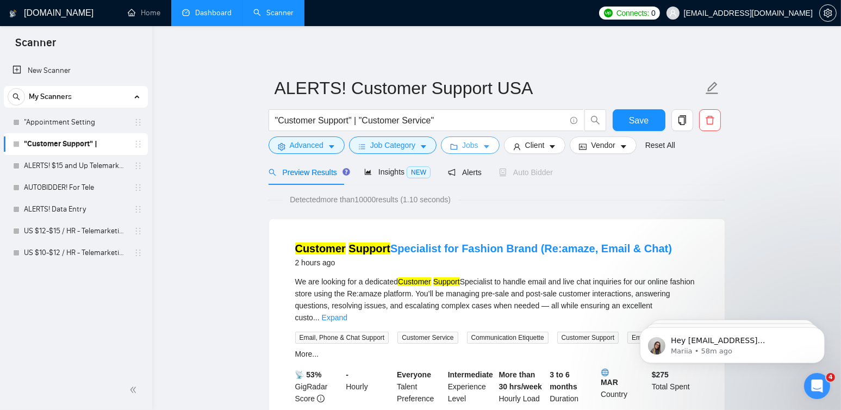
click at [464, 145] on span "Jobs" at bounding box center [470, 145] width 16 height 12
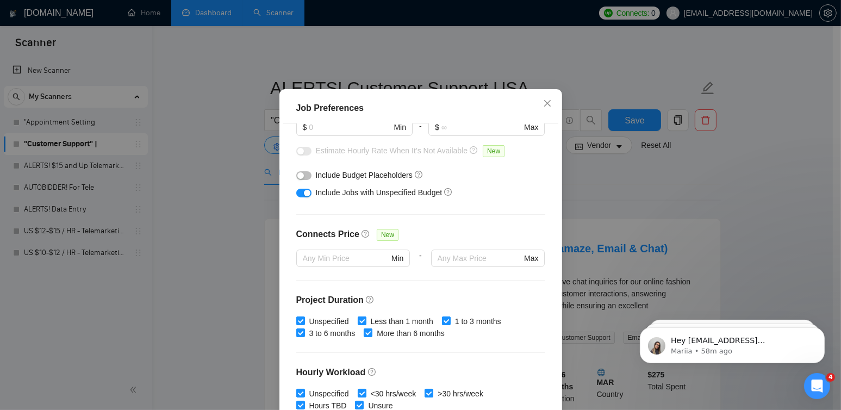
scroll to position [0, 0]
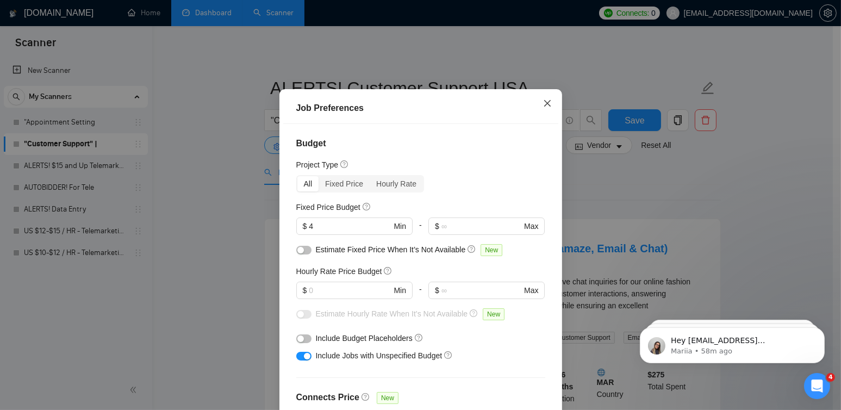
click at [543, 108] on icon "close" at bounding box center [547, 103] width 9 height 9
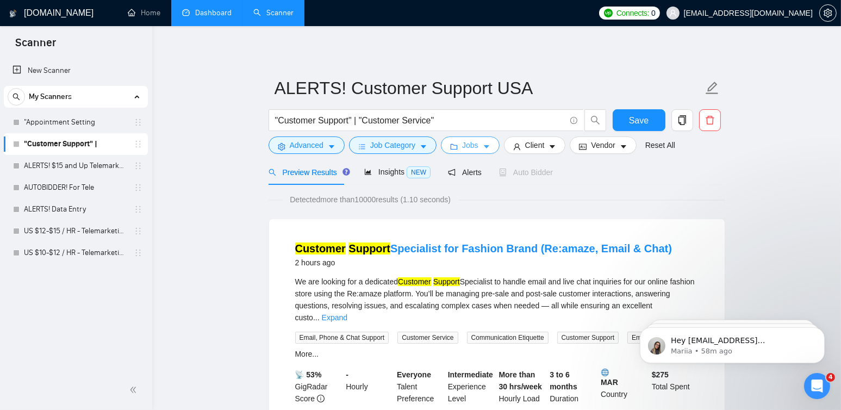
click at [474, 148] on button "Jobs" at bounding box center [470, 144] width 59 height 17
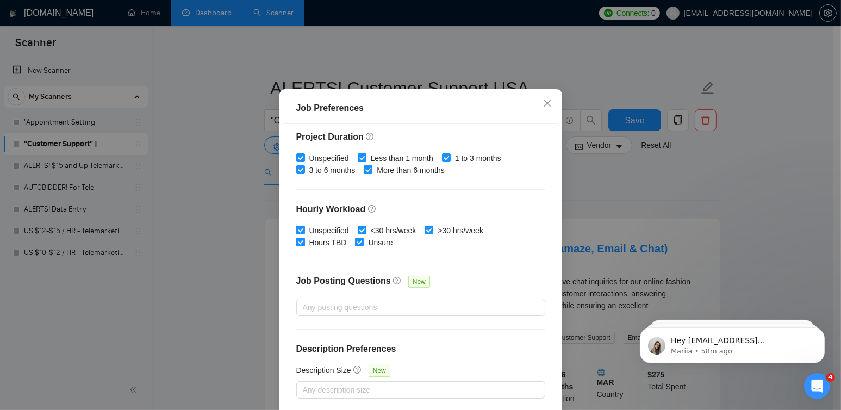
scroll to position [163, 0]
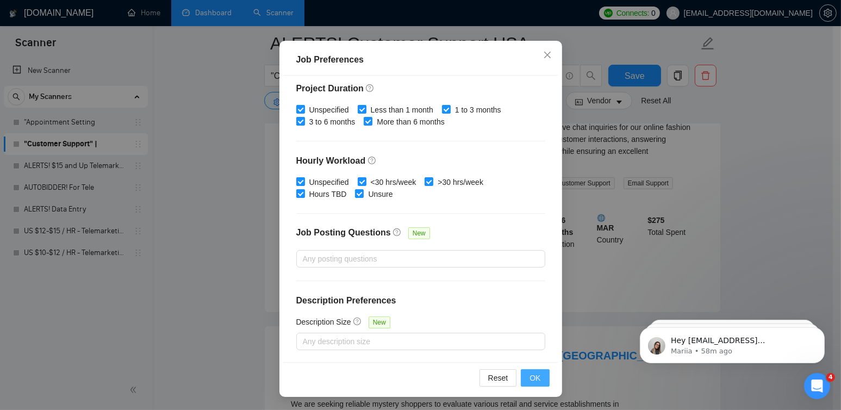
click at [533, 374] on span "OK" at bounding box center [534, 378] width 11 height 12
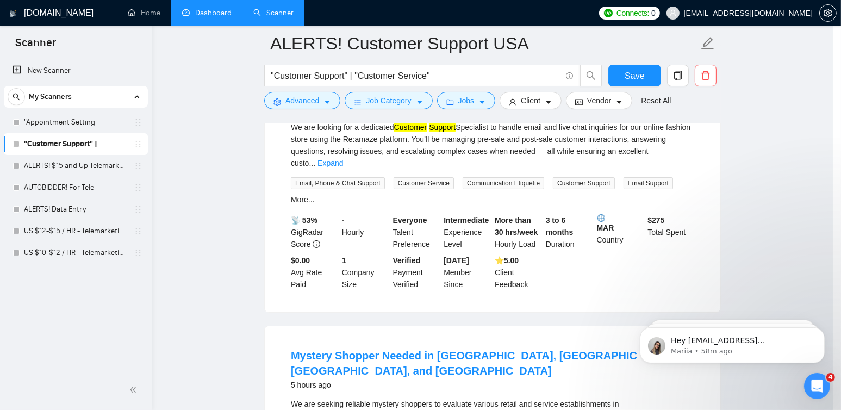
scroll to position [24, 0]
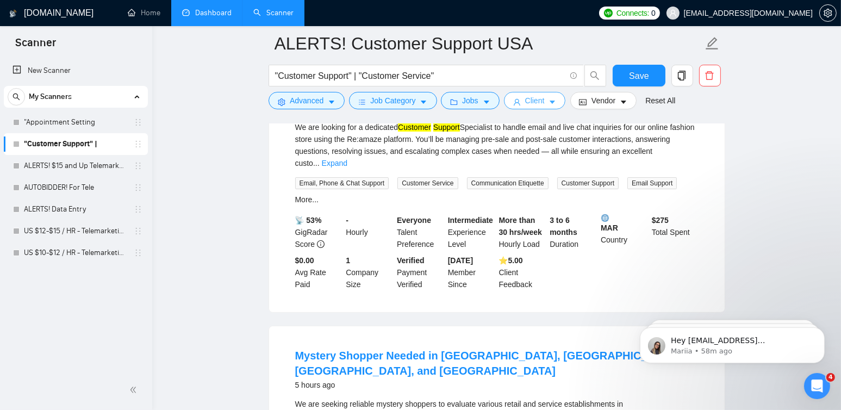
drag, startPoint x: 535, startPoint y: 103, endPoint x: 549, endPoint y: 104, distance: 14.2
click at [535, 103] on span "Client" at bounding box center [535, 101] width 20 height 12
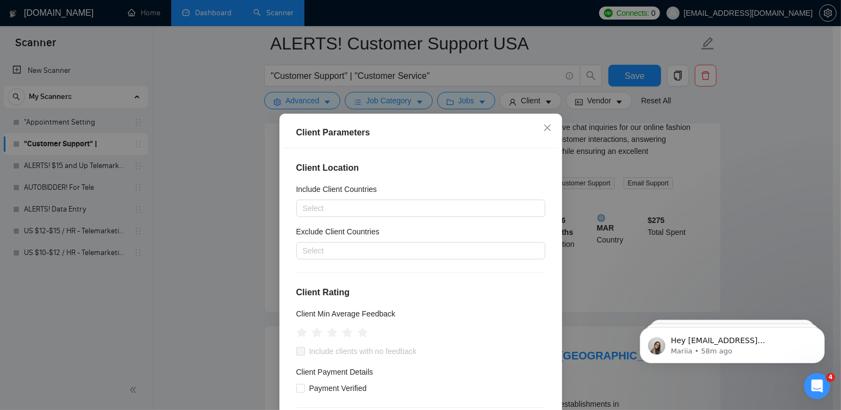
scroll to position [0, 0]
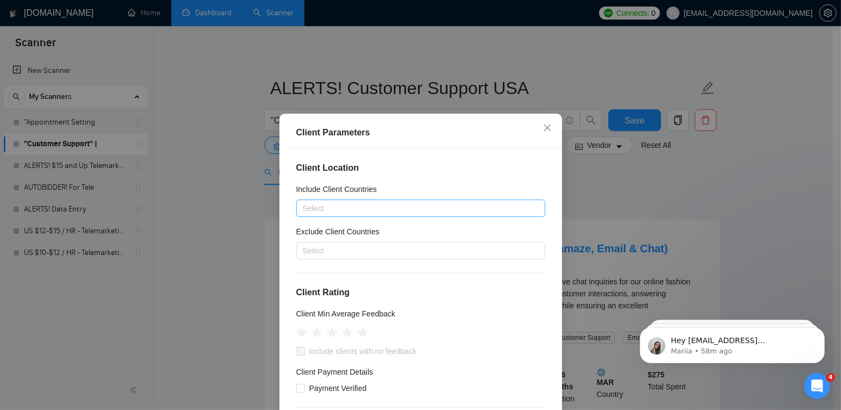
click at [357, 211] on div at bounding box center [415, 208] width 233 height 13
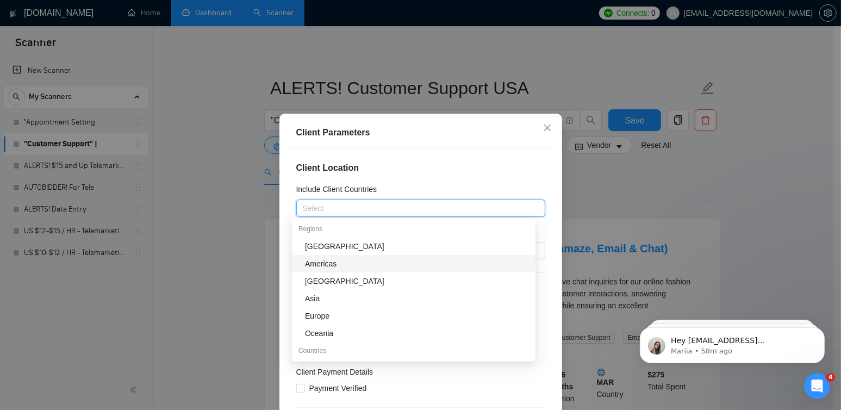
click at [330, 260] on div "Americas" at bounding box center [417, 264] width 224 height 12
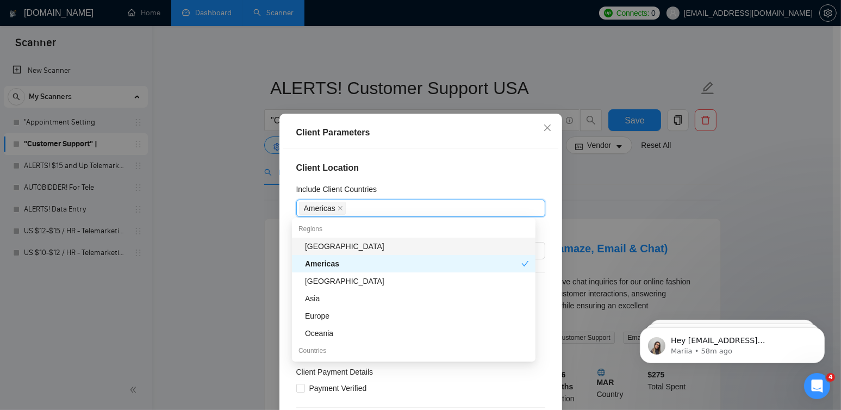
click at [523, 168] on h4 "Client Location" at bounding box center [420, 167] width 249 height 13
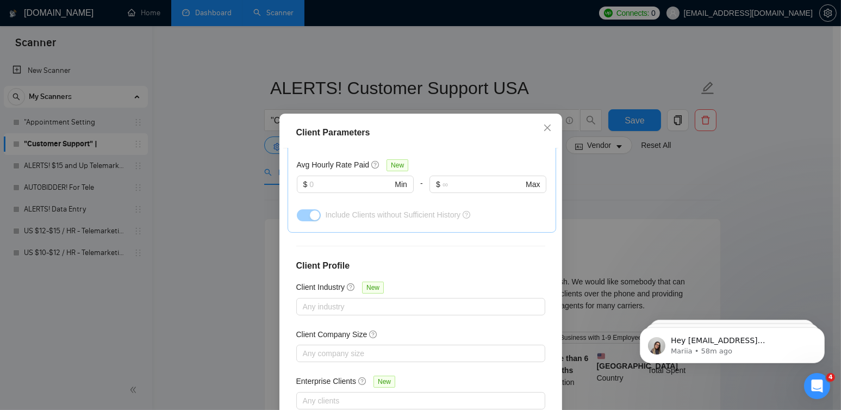
scroll to position [54, 0]
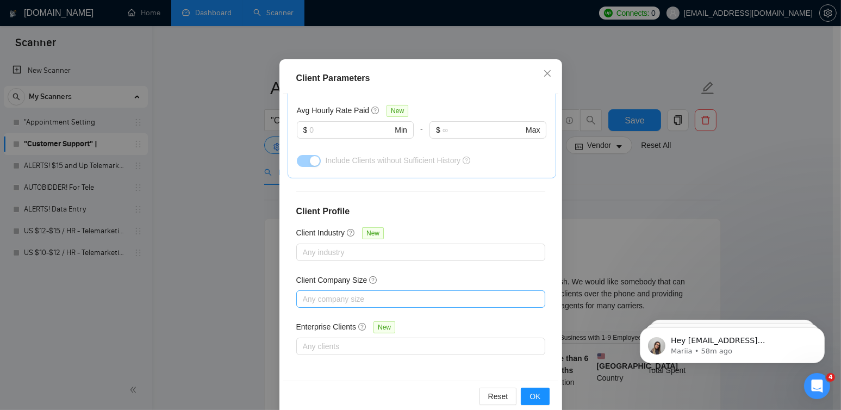
click at [334, 300] on div at bounding box center [415, 298] width 233 height 13
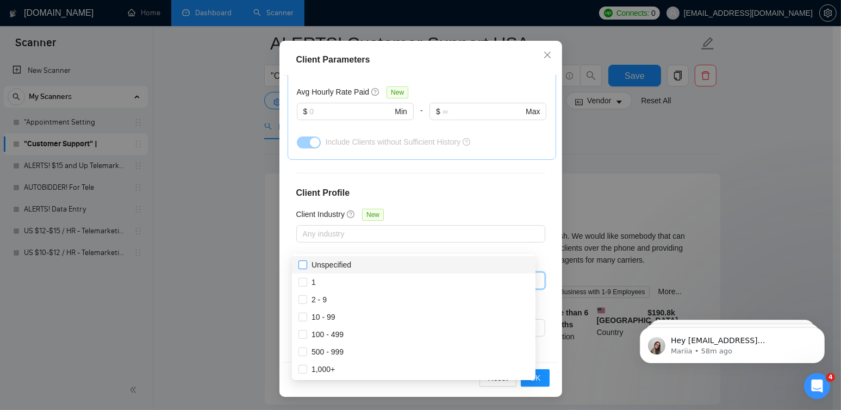
click at [299, 265] on input "Unspecified" at bounding box center [302, 264] width 8 height 8
checkbox input "true"
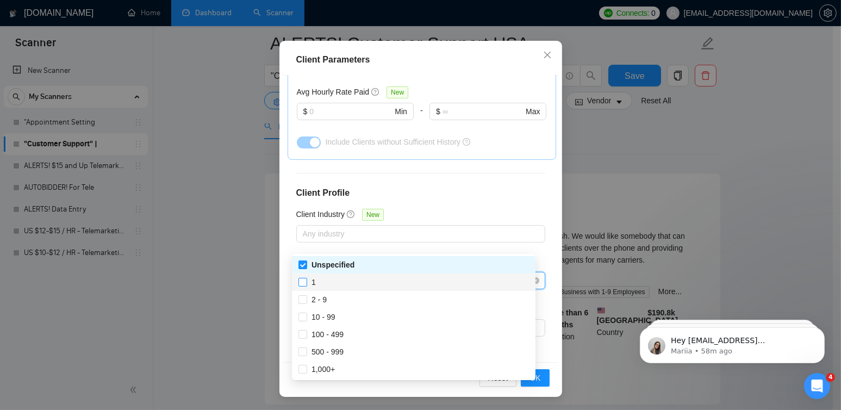
click at [303, 283] on input "1" at bounding box center [302, 282] width 8 height 8
checkbox input "true"
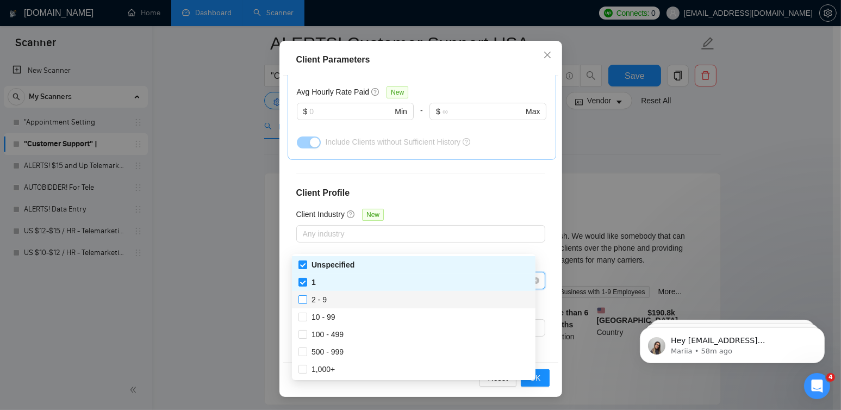
click at [306, 301] on span at bounding box center [302, 299] width 9 height 9
click at [306, 301] on input "2 - 9" at bounding box center [302, 299] width 8 height 8
checkbox input "false"
click at [303, 311] on label "10 - 99" at bounding box center [318, 317] width 41 height 12
click at [303, 312] on input "10 - 99" at bounding box center [302, 316] width 8 height 8
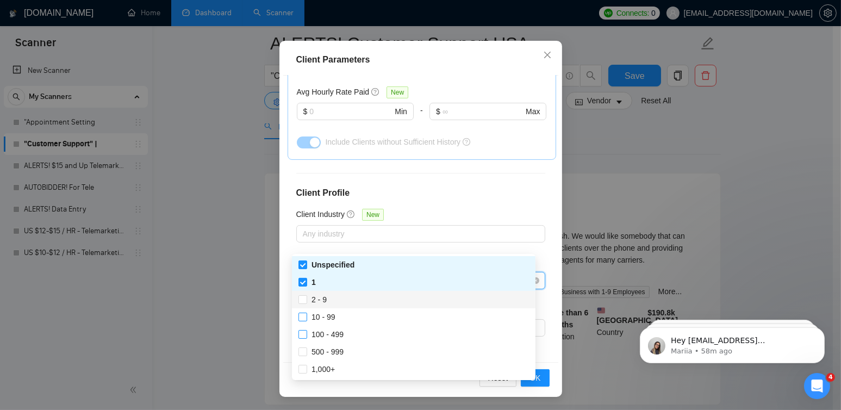
checkbox input "false"
click at [301, 326] on div "100 - 499" at bounding box center [413, 334] width 243 height 17
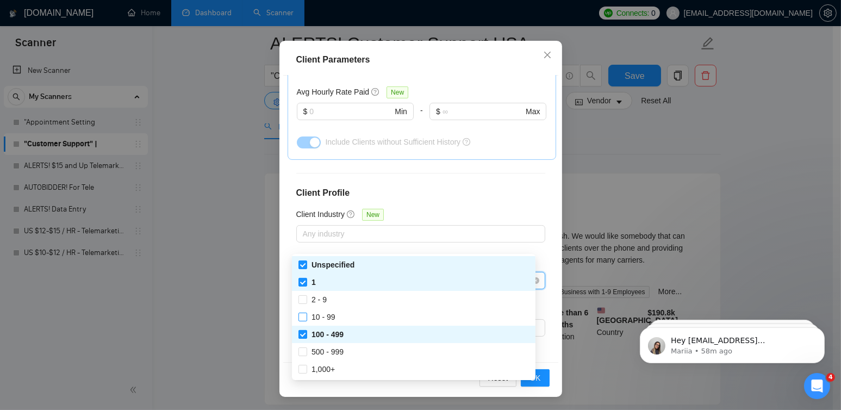
click at [301, 339] on span at bounding box center [302, 334] width 9 height 9
click at [301, 337] on input "100 - 499" at bounding box center [302, 334] width 8 height 8
checkbox input "true"
click at [302, 353] on input "500 - 999" at bounding box center [302, 351] width 8 height 8
checkbox input "true"
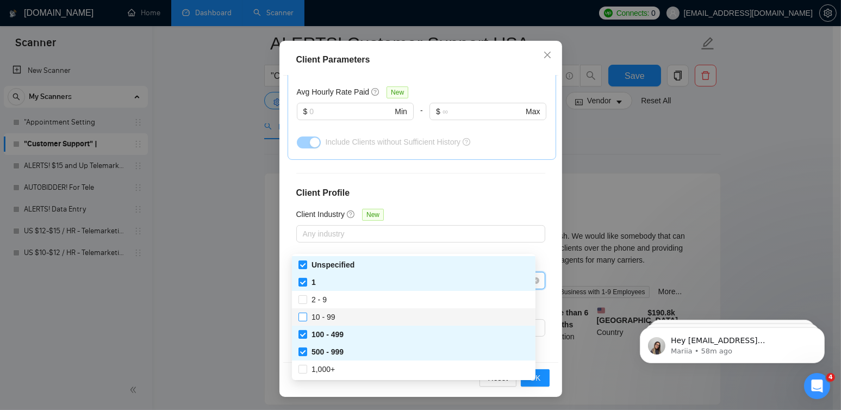
click at [305, 316] on input "10 - 99" at bounding box center [302, 316] width 8 height 8
checkbox input "true"
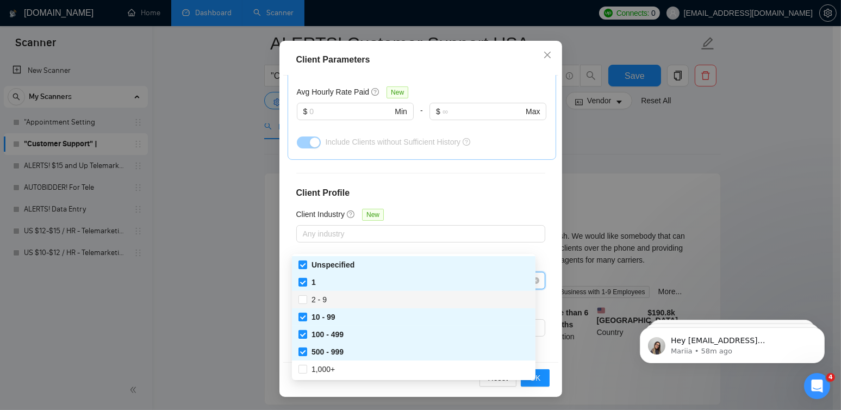
click at [304, 300] on input "2 - 9" at bounding box center [302, 299] width 8 height 8
checkbox input "true"
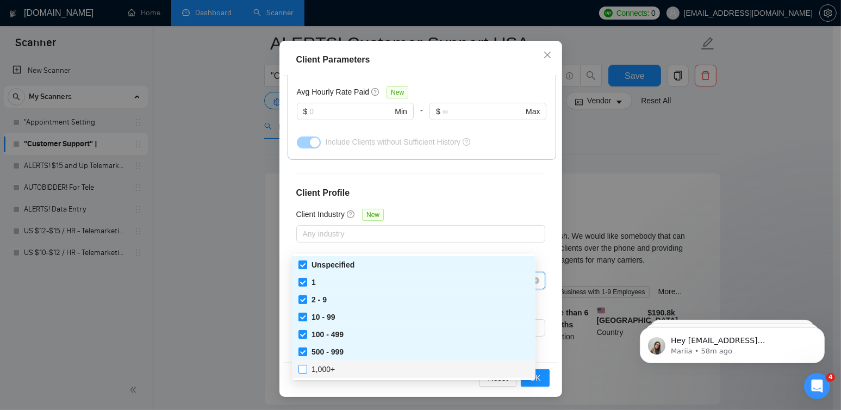
click at [303, 367] on input "1,000+" at bounding box center [302, 369] width 8 height 8
checkbox input "true"
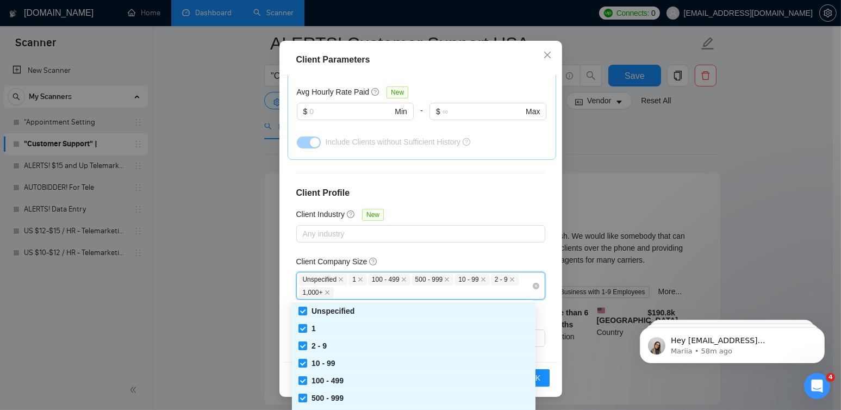
click at [529, 246] on div "Client Location Include Client Countries [GEOGRAPHIC_DATA] Exclude Client Count…" at bounding box center [420, 219] width 275 height 287
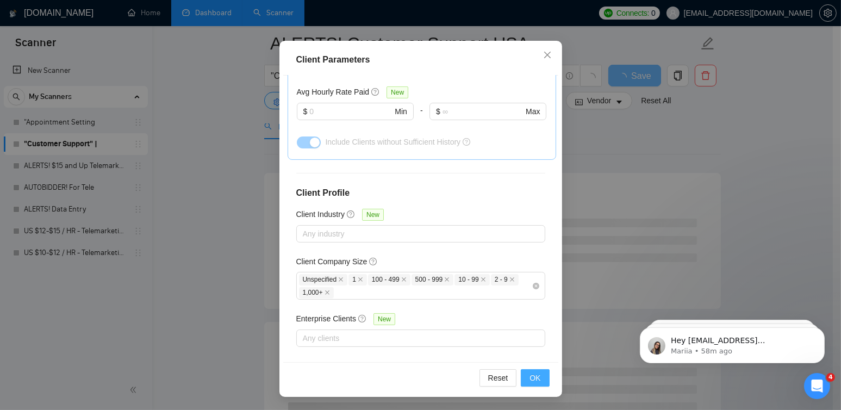
click at [532, 379] on span "OK" at bounding box center [534, 378] width 11 height 12
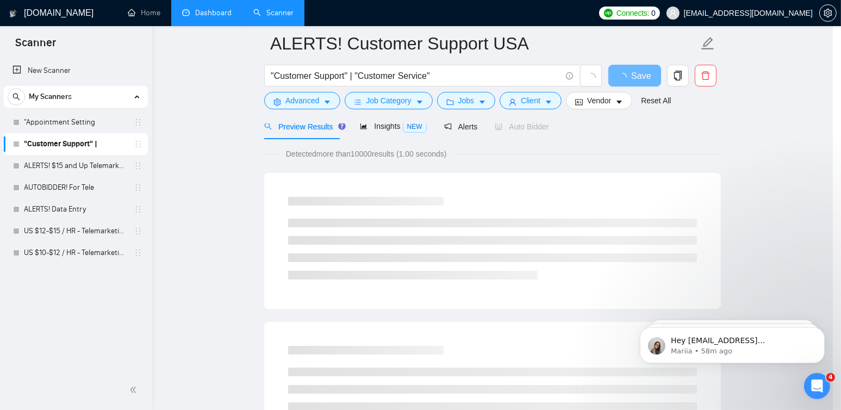
click at [532, 379] on div "Client Parameters Client Location Include Client Countries [GEOGRAPHIC_DATA] Ex…" at bounding box center [420, 205] width 841 height 410
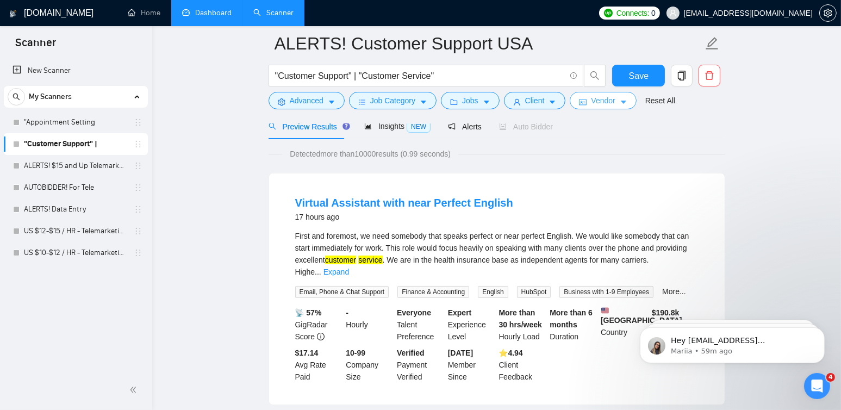
click at [609, 101] on span "Vendor" at bounding box center [603, 101] width 24 height 12
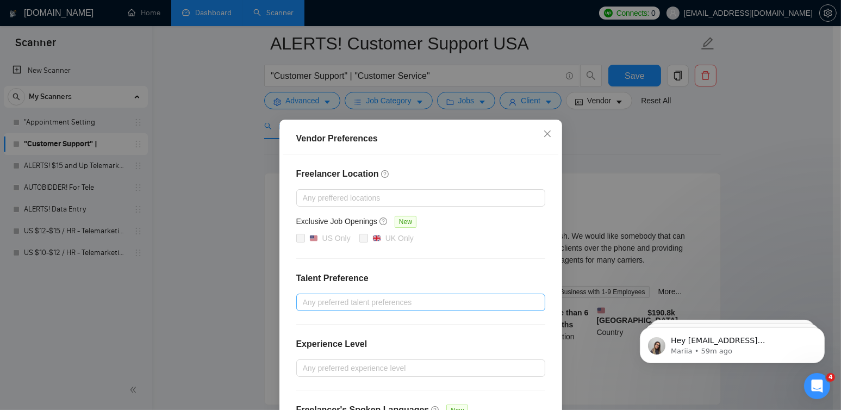
click at [362, 302] on div at bounding box center [415, 302] width 233 height 13
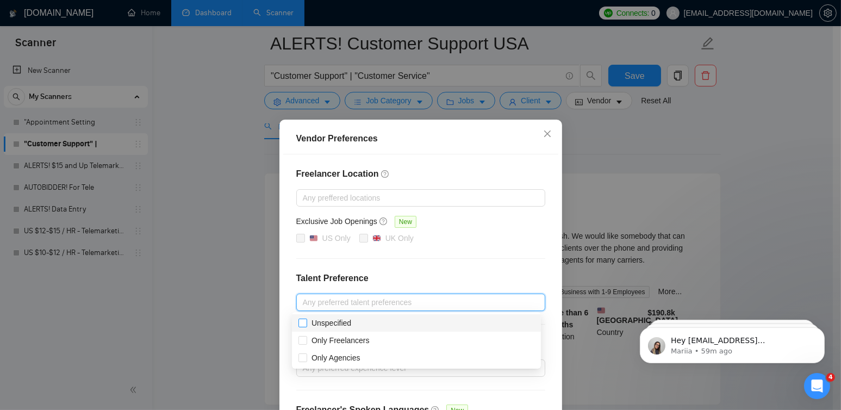
click at [303, 324] on input "Unspecified" at bounding box center [302, 322] width 8 height 8
checkbox input "true"
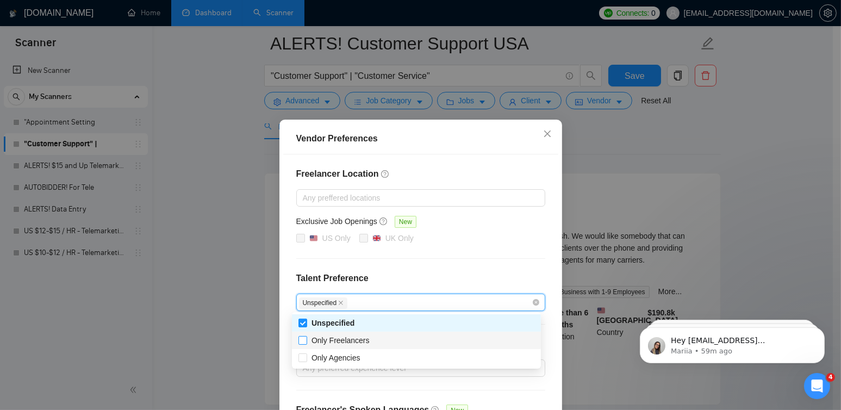
click at [302, 346] on label "Only Freelancers" at bounding box center [336, 340] width 76 height 12
click at [302, 343] on input "Only Freelancers" at bounding box center [302, 340] width 8 height 8
checkbox input "false"
click at [303, 359] on input "Only Agencies" at bounding box center [302, 357] width 8 height 8
checkbox input "true"
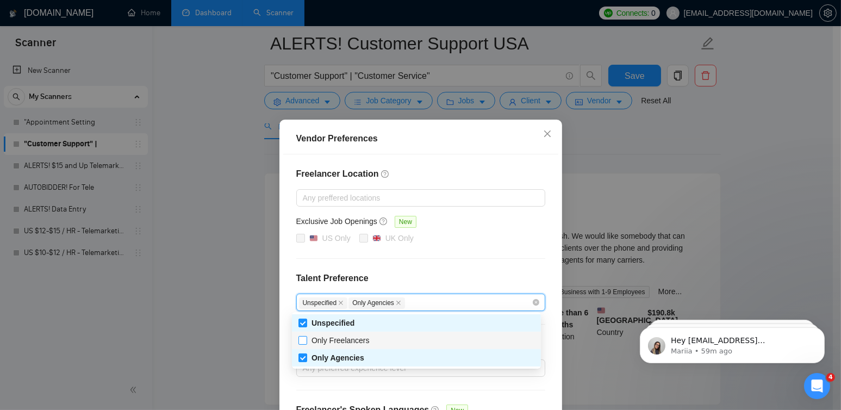
click at [302, 339] on input "Only Freelancers" at bounding box center [302, 340] width 8 height 8
checkbox input "true"
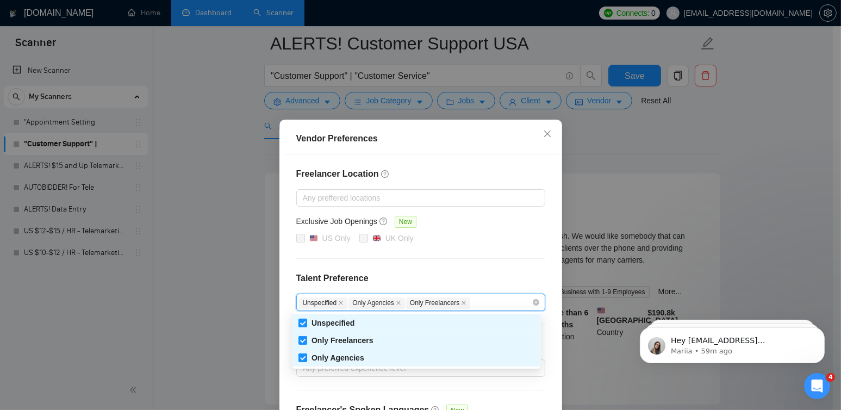
click at [476, 255] on div "Freelancer Location Any preffered locations Exclusive Job Openings New US Only …" at bounding box center [420, 304] width 275 height 301
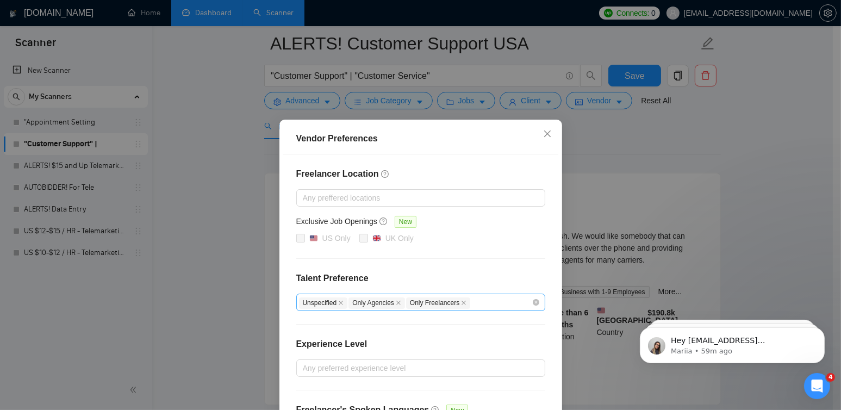
scroll to position [92, 0]
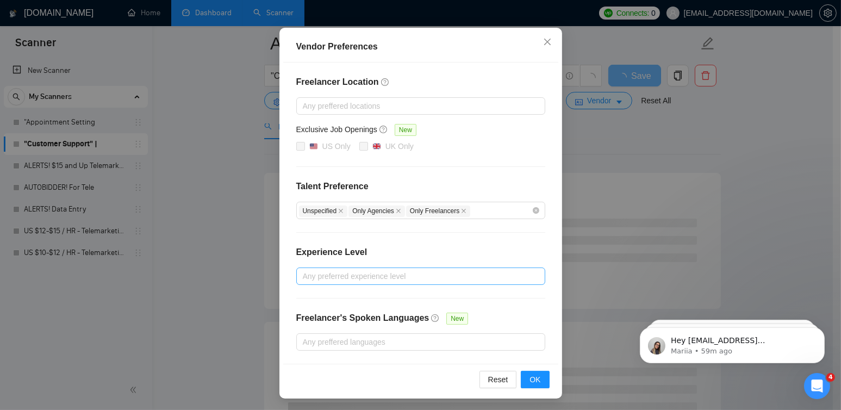
click at [339, 277] on div at bounding box center [415, 276] width 233 height 13
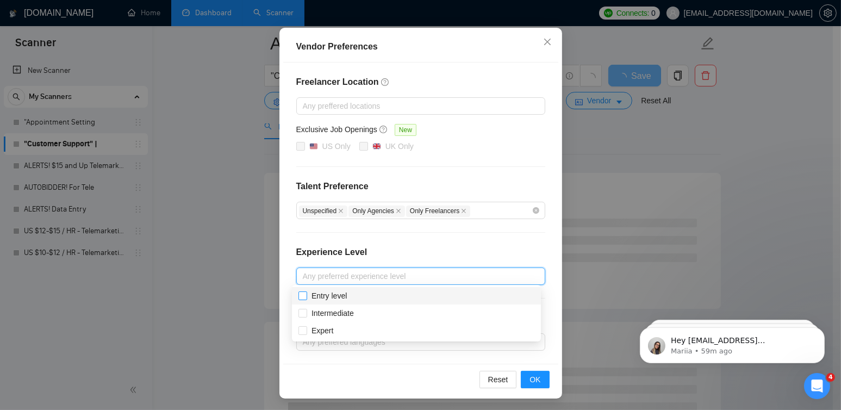
click at [301, 296] on input "Entry level" at bounding box center [302, 295] width 8 height 8
checkbox input "true"
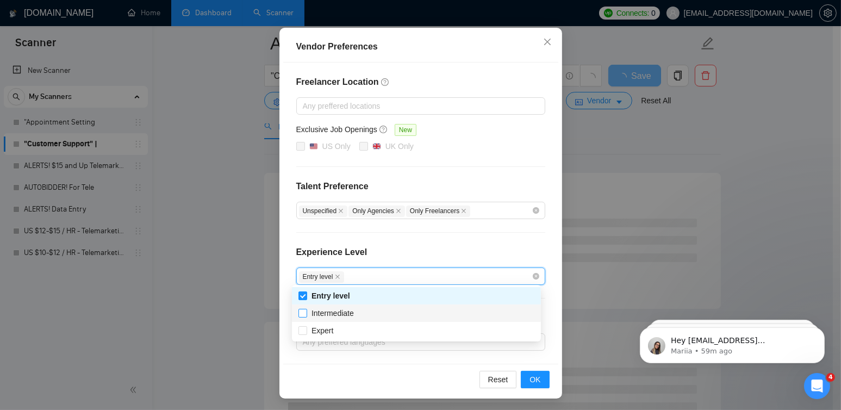
drag, startPoint x: 299, startPoint y: 314, endPoint x: 306, endPoint y: 320, distance: 8.9
click at [299, 314] on input "Intermediate" at bounding box center [302, 313] width 8 height 8
checkbox input "true"
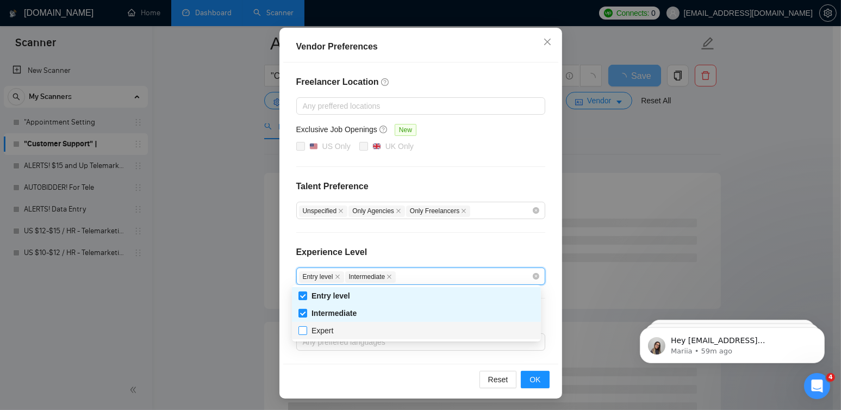
click at [303, 331] on input "Expert" at bounding box center [302, 330] width 8 height 8
checkbox input "true"
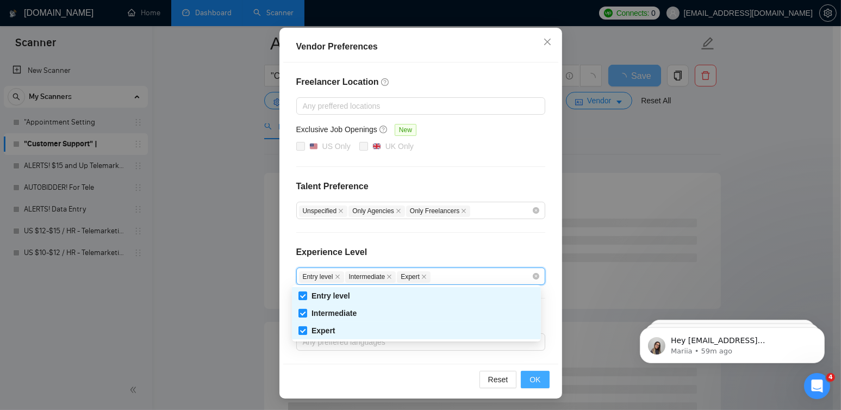
click at [531, 380] on span "OK" at bounding box center [534, 379] width 11 height 12
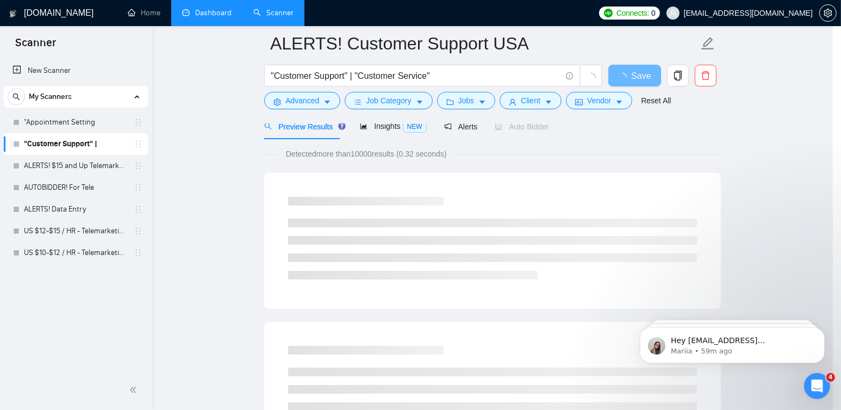
scroll to position [37, 0]
